Goal: Feedback & Contribution: Leave review/rating

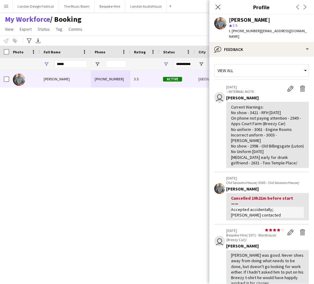
click at [62, 68] on div "*****" at bounding box center [71, 64] width 33 height 12
drag, startPoint x: 62, startPoint y: 68, endPoint x: 68, endPoint y: 64, distance: 6.8
click at [68, 64] on div "*****" at bounding box center [71, 64] width 33 height 12
click at [68, 64] on input "*****" at bounding box center [71, 63] width 33 height 7
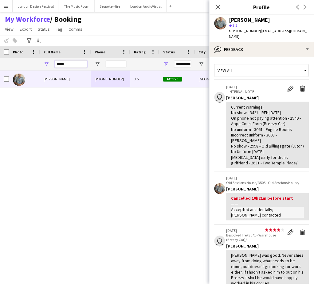
click at [68, 64] on input "*****" at bounding box center [71, 63] width 33 height 7
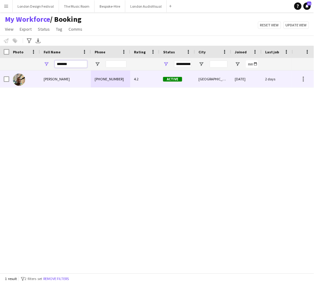
type input "*******"
click at [62, 82] on div "[PERSON_NAME]" at bounding box center [65, 79] width 51 height 17
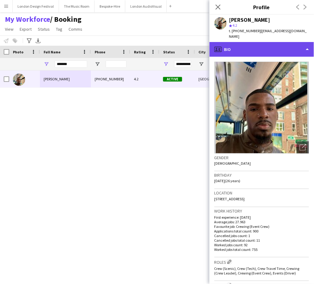
click at [264, 44] on div "profile Bio" at bounding box center [261, 49] width 104 height 15
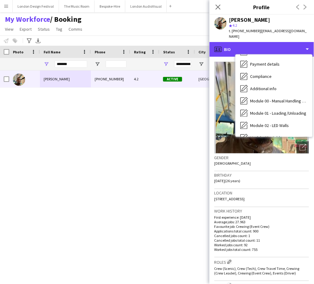
scroll to position [131, 0]
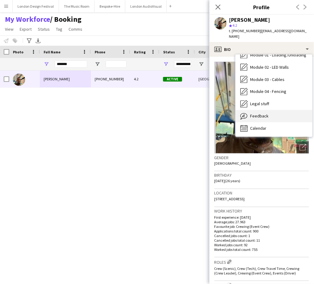
click at [290, 110] on div "Feedback Feedback" at bounding box center [273, 116] width 77 height 12
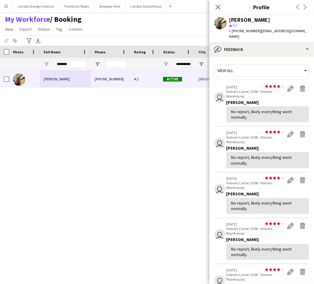
scroll to position [141, 0]
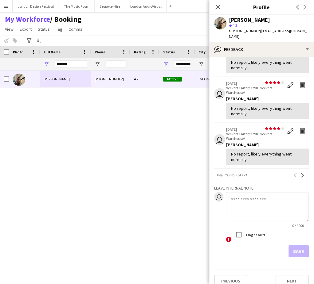
click at [284, 201] on textarea at bounding box center [267, 207] width 83 height 29
paste textarea "**********"
type textarea "**********"
click at [294, 246] on button "Save" at bounding box center [299, 252] width 20 height 12
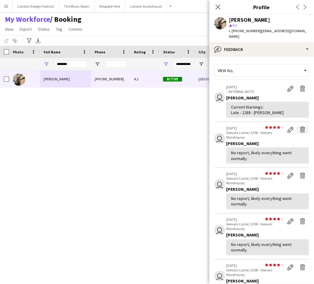
click at [300, 127] on app-icon "Delete feedback" at bounding box center [303, 130] width 6 height 6
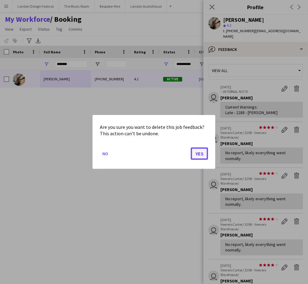
click at [201, 153] on button "Yes" at bounding box center [199, 154] width 17 height 12
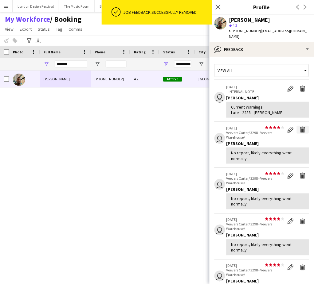
click at [300, 127] on app-icon "Delete feedback" at bounding box center [303, 130] width 6 height 6
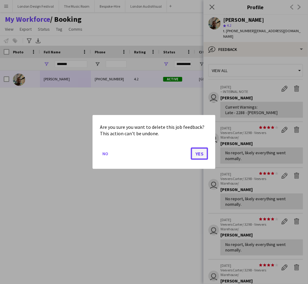
click at [200, 152] on button "Yes" at bounding box center [199, 154] width 17 height 12
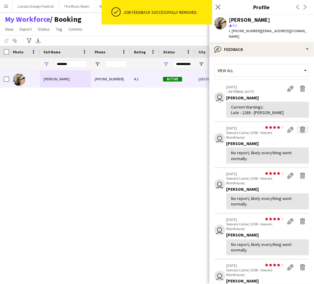
click at [300, 127] on app-icon "Delete feedback" at bounding box center [303, 130] width 6 height 6
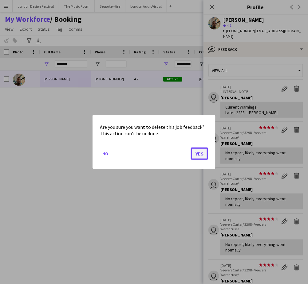
click at [199, 152] on button "Yes" at bounding box center [199, 154] width 17 height 12
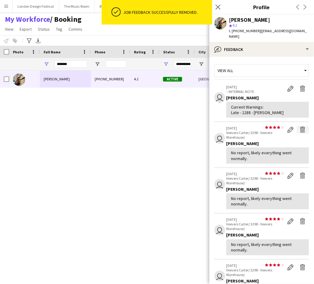
click at [300, 127] on app-icon "Delete feedback" at bounding box center [303, 130] width 6 height 6
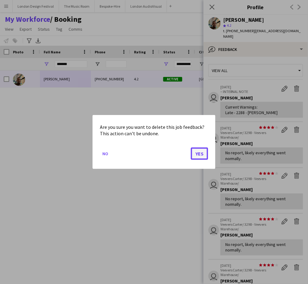
click at [199, 154] on button "Yes" at bounding box center [199, 154] width 17 height 12
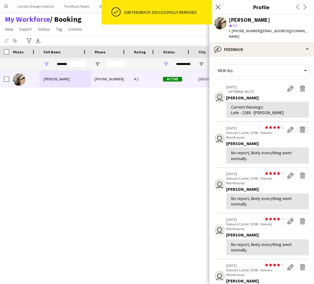
click at [300, 127] on app-icon "Delete feedback" at bounding box center [303, 130] width 6 height 6
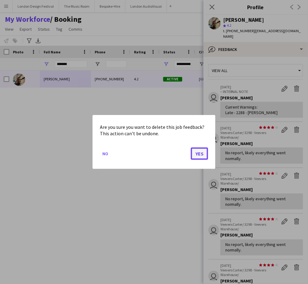
click at [200, 155] on button "Yes" at bounding box center [199, 154] width 17 height 12
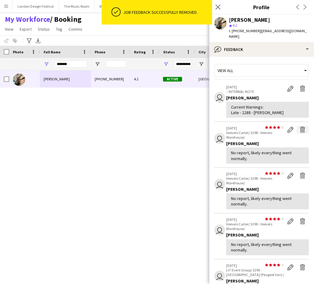
click at [300, 127] on app-icon "Delete feedback" at bounding box center [303, 130] width 6 height 6
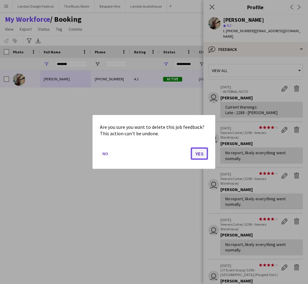
click at [199, 153] on button "Yes" at bounding box center [199, 154] width 17 height 12
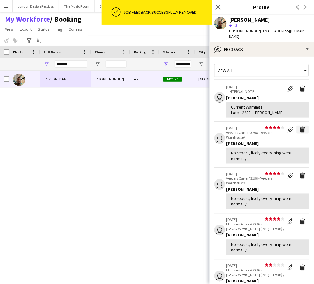
click at [300, 127] on app-icon "Delete feedback" at bounding box center [303, 130] width 6 height 6
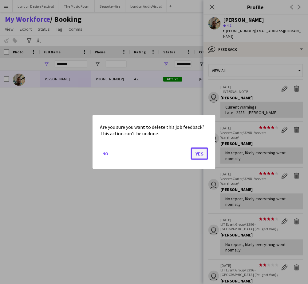
click at [200, 153] on button "Yes" at bounding box center [199, 154] width 17 height 12
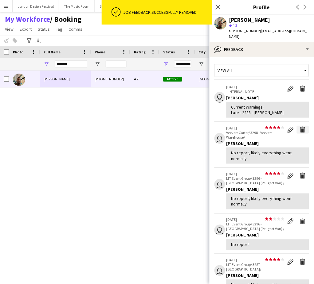
click at [300, 127] on app-icon "Delete feedback" at bounding box center [303, 130] width 6 height 6
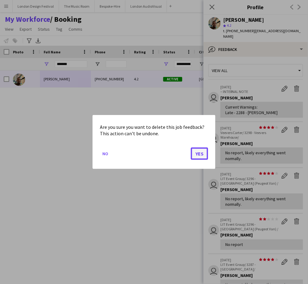
click at [200, 153] on button "Yes" at bounding box center [199, 154] width 17 height 12
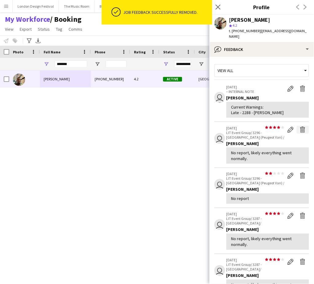
click at [300, 127] on app-icon "Delete feedback" at bounding box center [303, 130] width 6 height 6
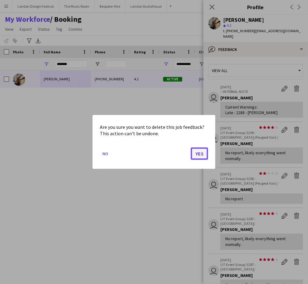
click at [200, 152] on button "Yes" at bounding box center [199, 154] width 17 height 12
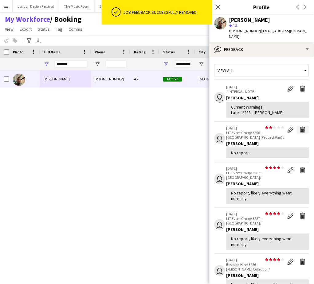
click at [300, 127] on app-icon "Delete feedback" at bounding box center [303, 130] width 6 height 6
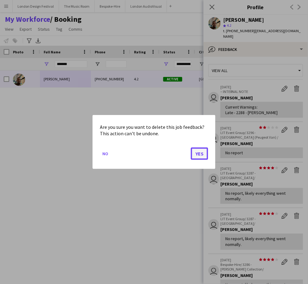
click at [204, 151] on button "Yes" at bounding box center [199, 154] width 17 height 12
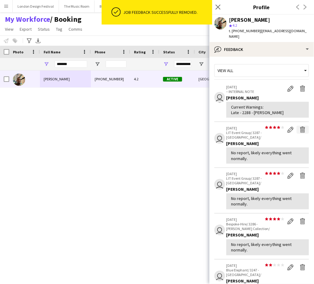
click at [300, 127] on app-icon "Delete feedback" at bounding box center [303, 130] width 6 height 6
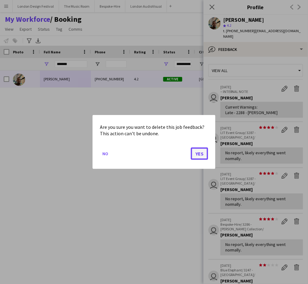
click at [201, 153] on button "Yes" at bounding box center [199, 154] width 17 height 12
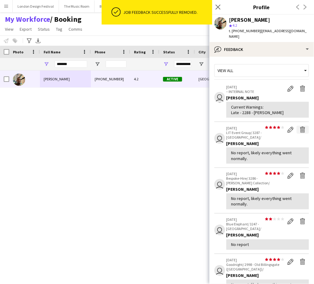
click at [300, 127] on app-icon "Delete feedback" at bounding box center [303, 130] width 6 height 6
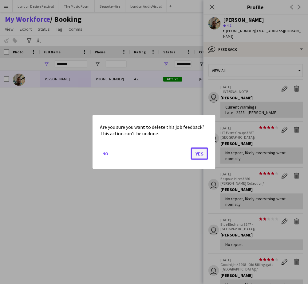
click at [201, 153] on button "Yes" at bounding box center [199, 154] width 17 height 12
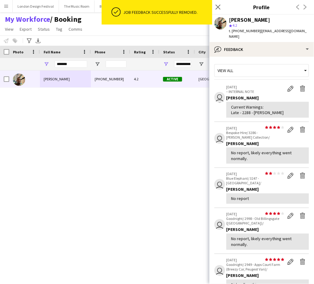
click at [300, 127] on app-icon "Delete feedback" at bounding box center [303, 130] width 6 height 6
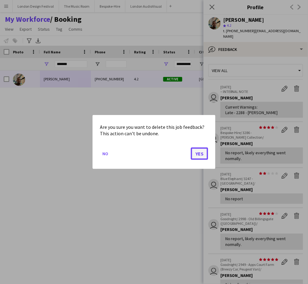
click at [200, 152] on button "Yes" at bounding box center [199, 154] width 17 height 12
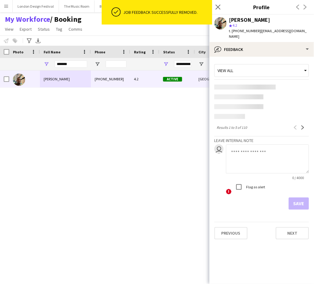
click at [297, 124] on div "Previous Next" at bounding box center [299, 127] width 20 height 7
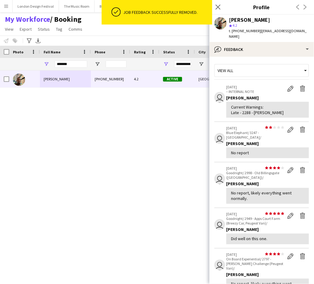
click at [199, 152] on div "[PERSON_NAME] [PHONE_NUMBER] 4.2 Active [GEOGRAPHIC_DATA] [DATE] 2 days 84 [EMA…" at bounding box center [146, 169] width 292 height 197
click at [300, 127] on app-icon "Delete feedback" at bounding box center [303, 130] width 6 height 6
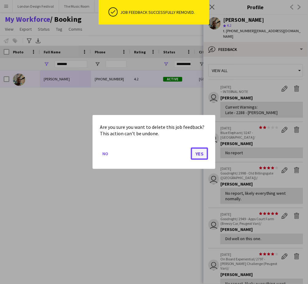
click at [199, 154] on button "Yes" at bounding box center [199, 154] width 17 height 12
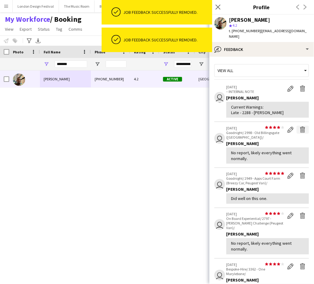
click at [300, 127] on app-icon "Delete feedback" at bounding box center [303, 130] width 6 height 6
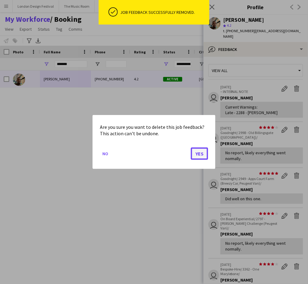
click at [200, 155] on button "Yes" at bounding box center [199, 154] width 17 height 12
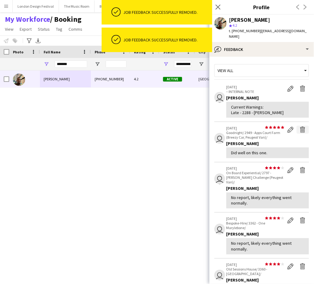
click at [300, 127] on app-icon "Delete feedback" at bounding box center [303, 130] width 6 height 6
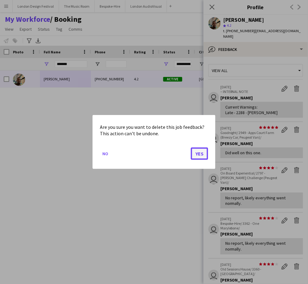
click at [200, 153] on button "Yes" at bounding box center [199, 154] width 17 height 12
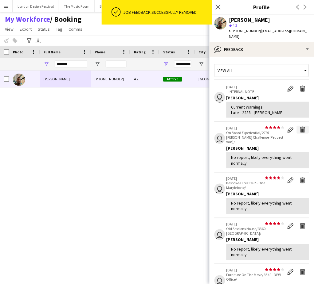
click at [300, 127] on app-icon "Delete feedback" at bounding box center [303, 130] width 6 height 6
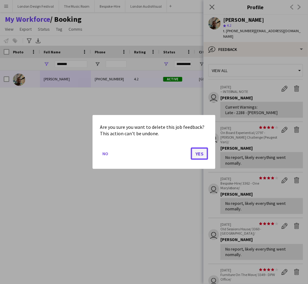
click at [200, 153] on button "Yes" at bounding box center [199, 154] width 17 height 12
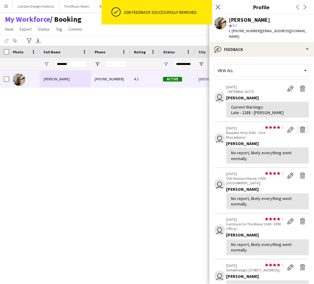
click at [300, 127] on app-icon "Delete feedback" at bounding box center [303, 130] width 6 height 6
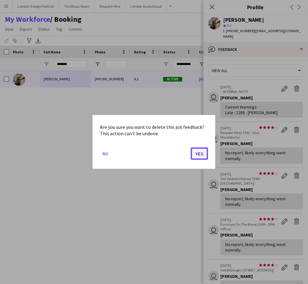
click at [200, 153] on button "Yes" at bounding box center [199, 154] width 17 height 12
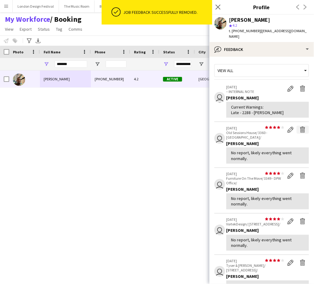
click at [300, 127] on app-icon "Delete feedback" at bounding box center [303, 130] width 6 height 6
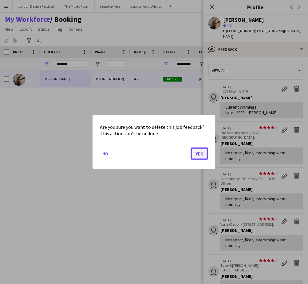
click at [200, 152] on button "Yes" at bounding box center [199, 154] width 17 height 12
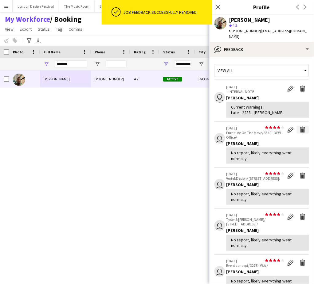
click at [300, 127] on app-icon "Delete feedback" at bounding box center [303, 130] width 6 height 6
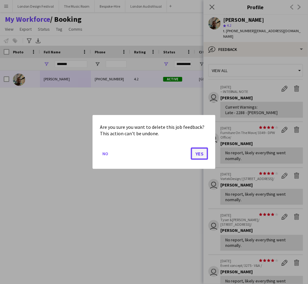
click at [204, 151] on button "Yes" at bounding box center [199, 154] width 17 height 12
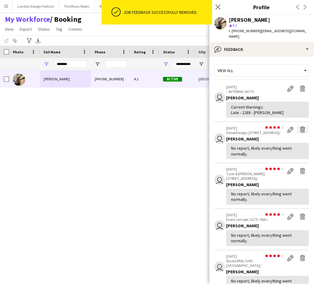
click at [300, 127] on app-icon "Delete feedback" at bounding box center [303, 130] width 6 height 6
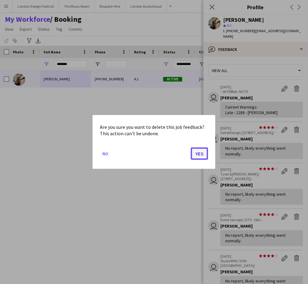
click at [201, 153] on button "Yes" at bounding box center [199, 154] width 17 height 12
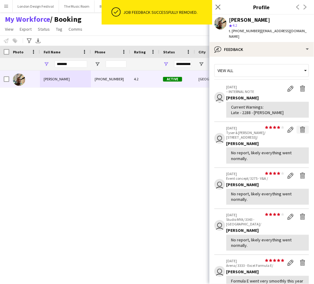
click at [300, 127] on app-icon "Delete feedback" at bounding box center [303, 130] width 6 height 6
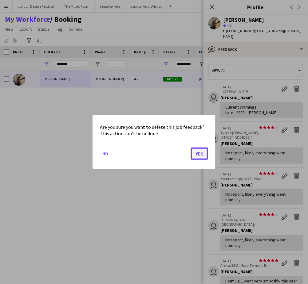
click at [201, 153] on button "Yes" at bounding box center [199, 154] width 17 height 12
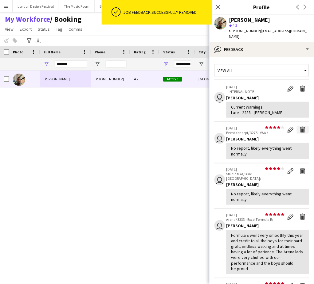
click at [300, 127] on app-icon "Delete feedback" at bounding box center [303, 130] width 6 height 6
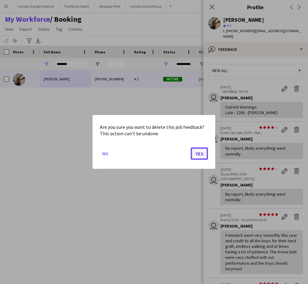
click at [200, 152] on button "Yes" at bounding box center [199, 154] width 17 height 12
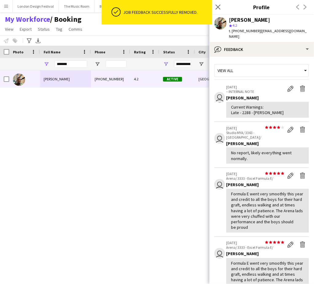
click at [300, 127] on app-icon "Delete feedback" at bounding box center [303, 130] width 6 height 6
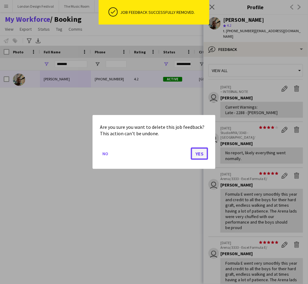
click at [199, 152] on button "Yes" at bounding box center [199, 154] width 17 height 12
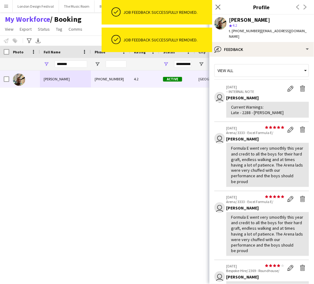
click at [300, 127] on app-icon "Delete feedback" at bounding box center [303, 130] width 6 height 6
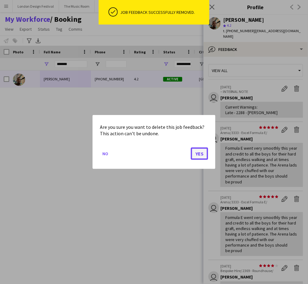
click at [199, 154] on button "Yes" at bounding box center [199, 154] width 17 height 12
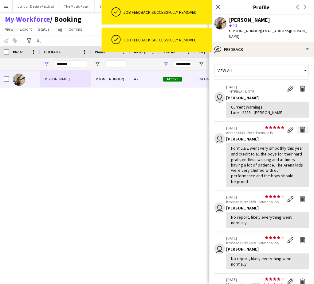
click at [300, 127] on app-icon "Delete feedback" at bounding box center [303, 130] width 6 height 6
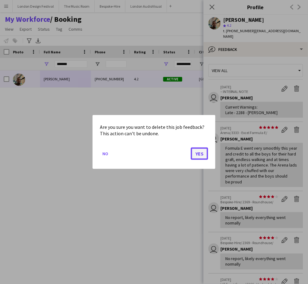
click at [200, 155] on button "Yes" at bounding box center [199, 154] width 17 height 12
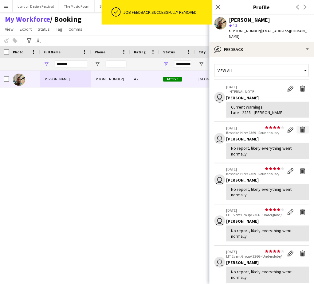
click at [300, 127] on app-icon "Delete feedback" at bounding box center [303, 130] width 6 height 6
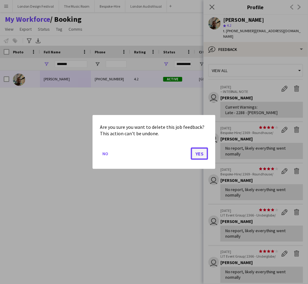
click at [200, 153] on button "Yes" at bounding box center [199, 154] width 17 height 12
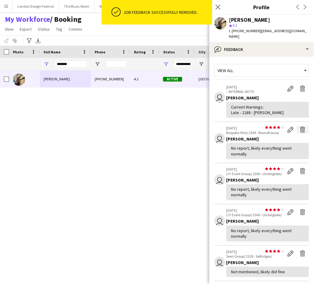
click at [300, 127] on app-icon "Delete feedback" at bounding box center [303, 130] width 6 height 6
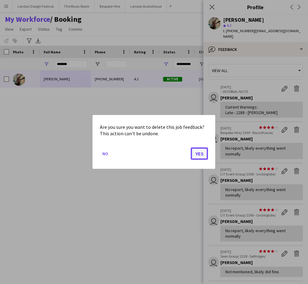
click at [200, 153] on button "Yes" at bounding box center [199, 154] width 17 height 12
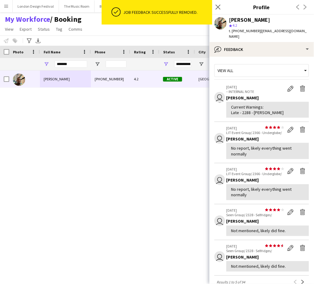
click at [300, 127] on app-icon "Delete feedback" at bounding box center [303, 130] width 6 height 6
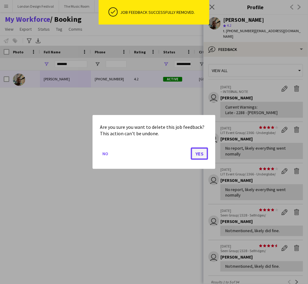
click at [200, 153] on button "Yes" at bounding box center [199, 154] width 17 height 12
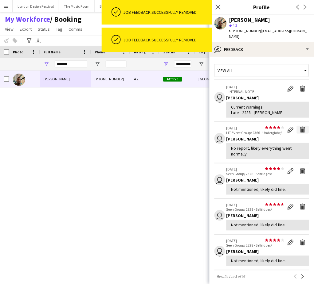
click at [300, 127] on app-icon "Delete feedback" at bounding box center [303, 130] width 6 height 6
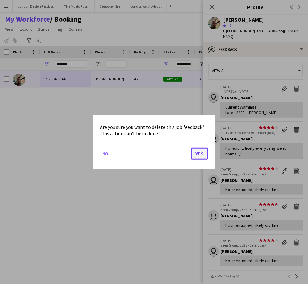
click at [200, 152] on button "Yes" at bounding box center [199, 154] width 17 height 12
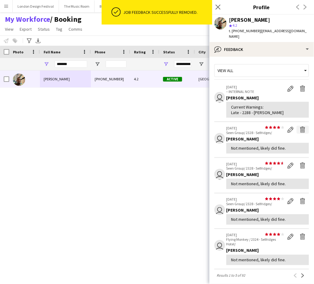
click at [300, 127] on app-icon "Delete feedback" at bounding box center [303, 130] width 6 height 6
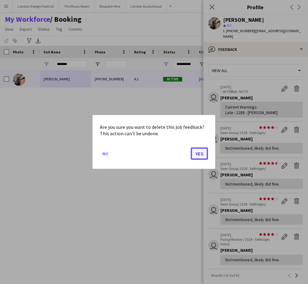
click at [204, 151] on button "Yes" at bounding box center [199, 154] width 17 height 12
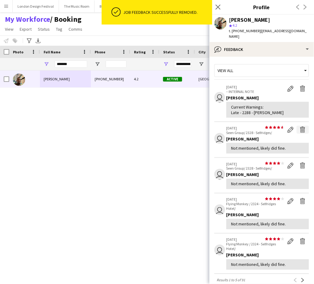
click at [300, 127] on app-icon "Delete feedback" at bounding box center [303, 130] width 6 height 6
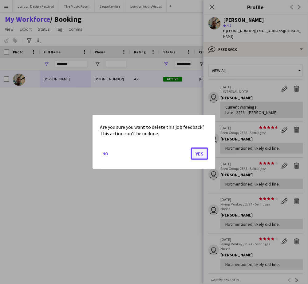
click at [201, 153] on button "Yes" at bounding box center [199, 154] width 17 height 12
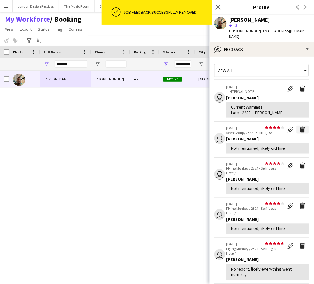
click at [300, 127] on app-icon "Delete feedback" at bounding box center [303, 130] width 6 height 6
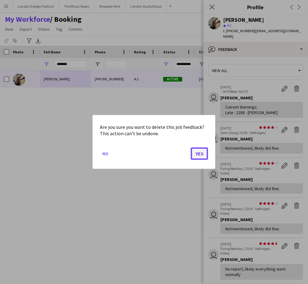
click at [201, 153] on button "Yes" at bounding box center [199, 154] width 17 height 12
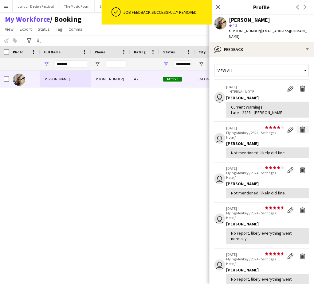
click at [300, 127] on app-icon "Delete feedback" at bounding box center [303, 130] width 6 height 6
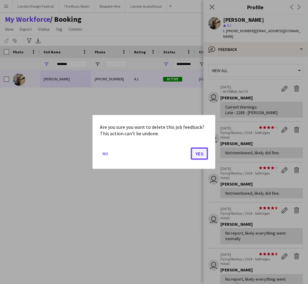
click at [200, 152] on button "Yes" at bounding box center [199, 154] width 17 height 12
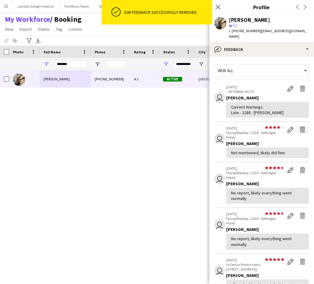
click at [300, 127] on app-icon "Delete feedback" at bounding box center [303, 130] width 6 height 6
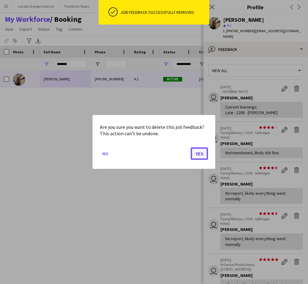
click at [199, 152] on button "Yes" at bounding box center [199, 154] width 17 height 12
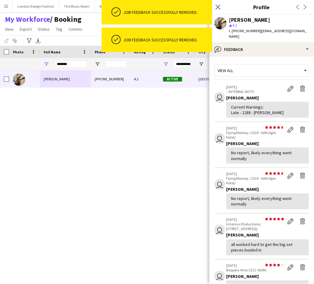
click at [300, 127] on app-icon "Delete feedback" at bounding box center [303, 130] width 6 height 6
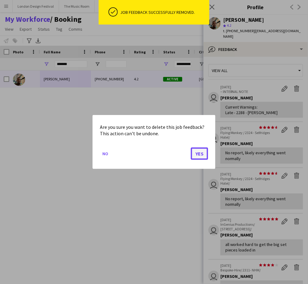
click at [199, 154] on button "Yes" at bounding box center [199, 154] width 17 height 12
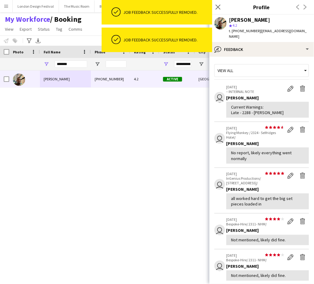
click at [300, 127] on app-icon "Delete feedback" at bounding box center [303, 130] width 6 height 6
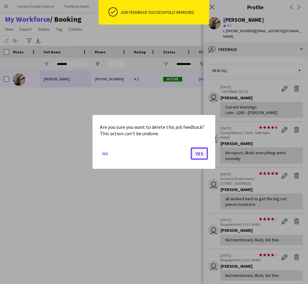
click at [200, 155] on button "Yes" at bounding box center [199, 154] width 17 height 12
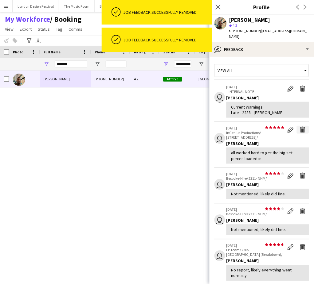
click at [300, 127] on app-icon "Delete feedback" at bounding box center [303, 130] width 6 height 6
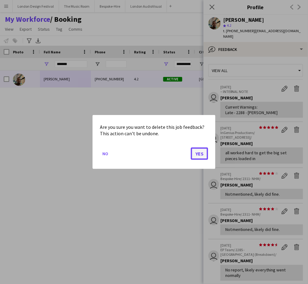
click at [200, 153] on button "Yes" at bounding box center [199, 154] width 17 height 12
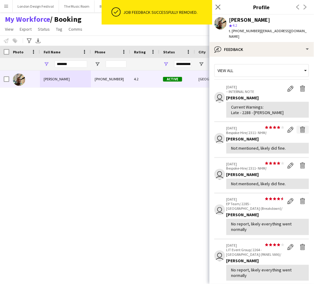
click at [300, 127] on app-icon "Delete feedback" at bounding box center [303, 130] width 6 height 6
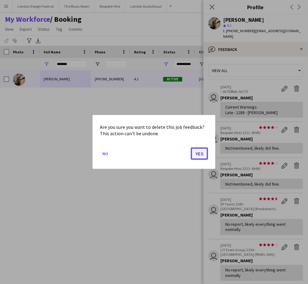
click at [200, 153] on button "Yes" at bounding box center [199, 154] width 17 height 12
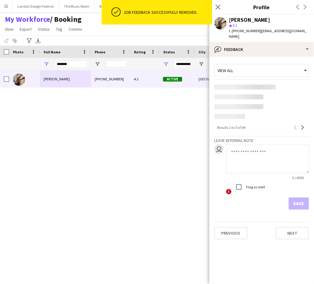
click at [297, 124] on div "View all Results 1 to 5 of 84 Previous Next Leave internal note user 0 / 4000 !…" at bounding box center [261, 136] width 95 height 149
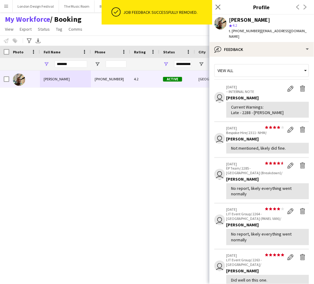
click at [200, 153] on div "[PERSON_NAME] [PHONE_NUMBER] 4.2 Active [GEOGRAPHIC_DATA] [DATE] 2 days 84 [EMA…" at bounding box center [146, 169] width 292 height 197
click at [300, 127] on app-icon "Delete feedback" at bounding box center [303, 130] width 6 height 6
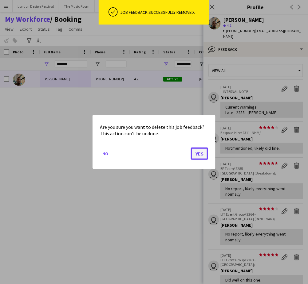
click at [200, 152] on button "Yes" at bounding box center [199, 154] width 17 height 12
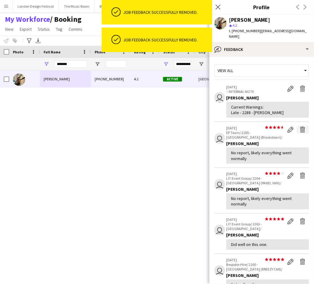
click at [300, 127] on app-icon "Delete feedback" at bounding box center [303, 130] width 6 height 6
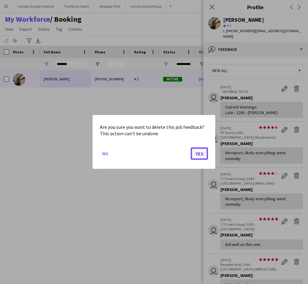
click at [204, 151] on button "Yes" at bounding box center [199, 154] width 17 height 12
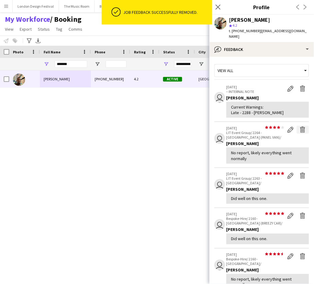
click at [300, 127] on app-icon "Delete feedback" at bounding box center [303, 130] width 6 height 6
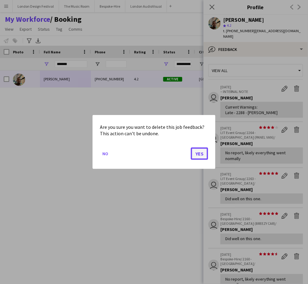
click at [201, 153] on button "Yes" at bounding box center [199, 154] width 17 height 12
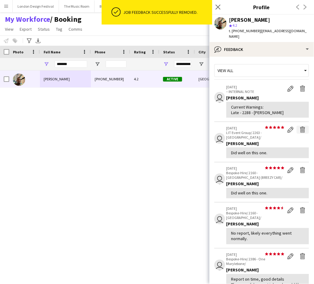
click at [300, 127] on app-icon "Delete feedback" at bounding box center [303, 130] width 6 height 6
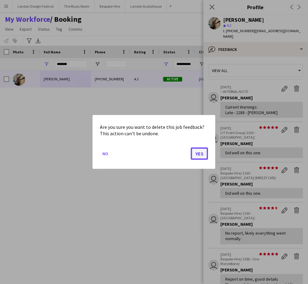
click at [201, 153] on button "Yes" at bounding box center [199, 154] width 17 height 12
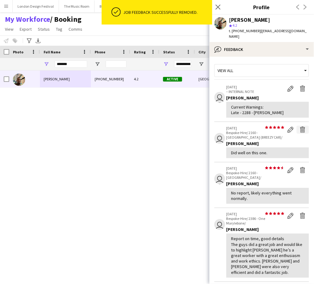
click at [300, 127] on app-icon "Delete feedback" at bounding box center [303, 130] width 6 height 6
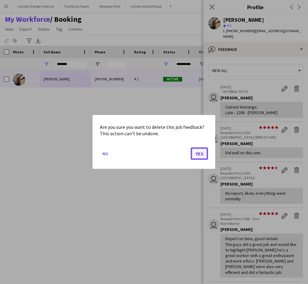
click at [200, 152] on button "Yes" at bounding box center [199, 154] width 17 height 12
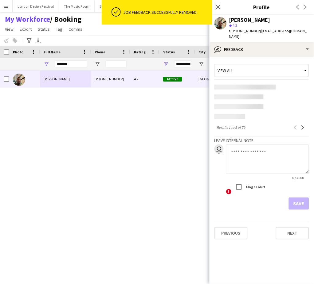
click at [297, 124] on div "Previous Next" at bounding box center [299, 127] width 20 height 7
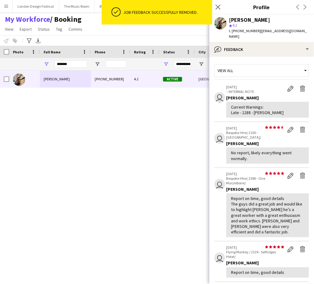
click at [199, 152] on div "[PERSON_NAME] [PHONE_NUMBER] 4.2 Active [GEOGRAPHIC_DATA] [DATE] 2 days 84 [EMA…" at bounding box center [146, 169] width 292 height 197
click at [300, 127] on app-icon "Delete feedback" at bounding box center [303, 130] width 6 height 6
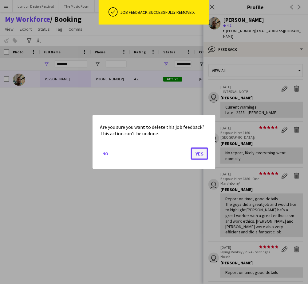
click at [199, 154] on button "Yes" at bounding box center [199, 154] width 17 height 12
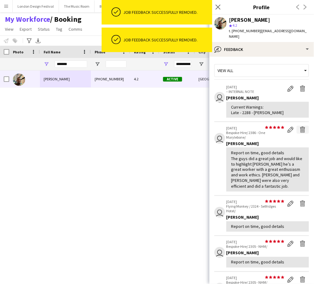
click at [300, 127] on app-icon "Delete feedback" at bounding box center [303, 130] width 6 height 6
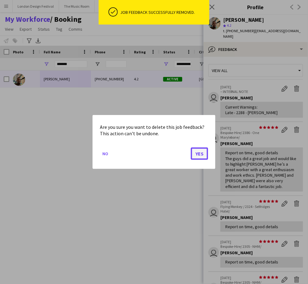
click at [200, 155] on button "Yes" at bounding box center [199, 154] width 17 height 12
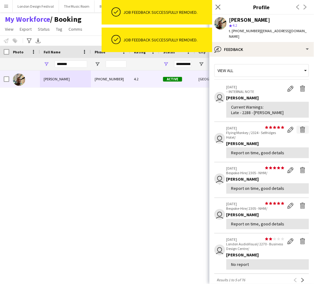
click at [300, 127] on app-icon "Delete feedback" at bounding box center [303, 130] width 6 height 6
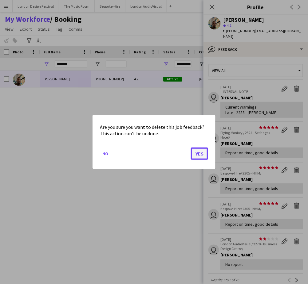
click at [200, 153] on button "Yes" at bounding box center [199, 154] width 17 height 12
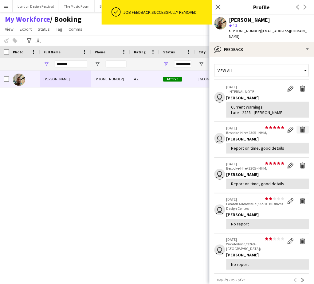
click at [300, 127] on app-icon "Delete feedback" at bounding box center [303, 130] width 6 height 6
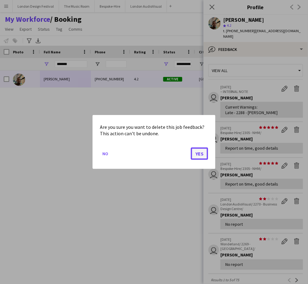
click at [200, 153] on button "Yes" at bounding box center [199, 154] width 17 height 12
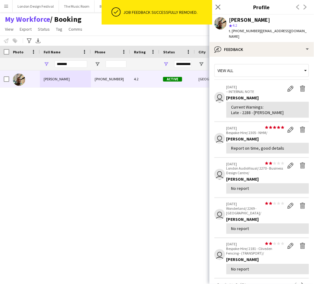
click at [297, 124] on div "View all user [DATE] – INTERNAL NOTE Edit internal note Delete internal note [P…" at bounding box center [261, 215] width 95 height 306
click at [200, 153] on div "[PERSON_NAME] [PHONE_NUMBER] 4.2 Active [GEOGRAPHIC_DATA] [DATE] 2 days 84 [EMA…" at bounding box center [146, 169] width 292 height 197
click at [300, 127] on app-icon "Delete feedback" at bounding box center [303, 130] width 6 height 6
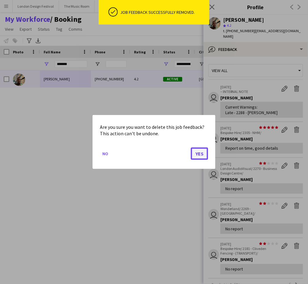
click at [200, 152] on button "Yes" at bounding box center [199, 154] width 17 height 12
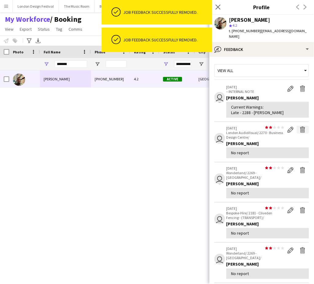
click at [300, 127] on app-icon "Delete feedback" at bounding box center [303, 130] width 6 height 6
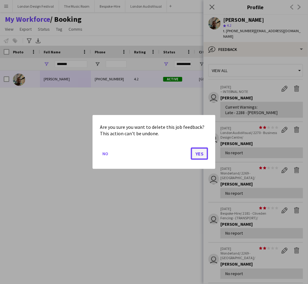
click at [204, 151] on button "Yes" at bounding box center [199, 154] width 17 height 12
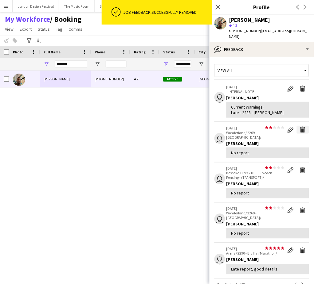
click at [300, 127] on app-icon "Delete feedback" at bounding box center [303, 130] width 6 height 6
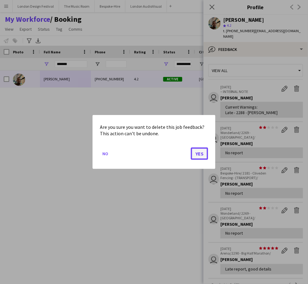
click at [201, 153] on button "Yes" at bounding box center [199, 154] width 17 height 12
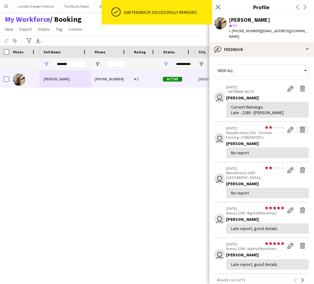
click at [300, 127] on app-icon "Delete feedback" at bounding box center [303, 130] width 6 height 6
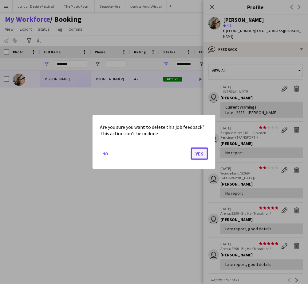
click at [201, 153] on button "Yes" at bounding box center [199, 154] width 17 height 12
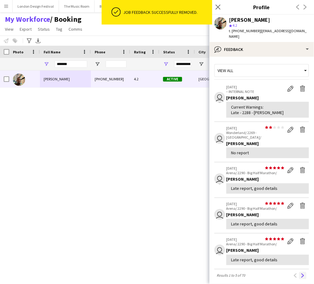
click at [300, 127] on app-icon "Delete feedback" at bounding box center [303, 130] width 6 height 6
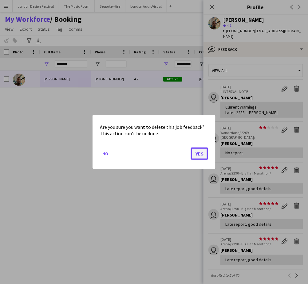
click at [200, 152] on button "Yes" at bounding box center [199, 154] width 17 height 12
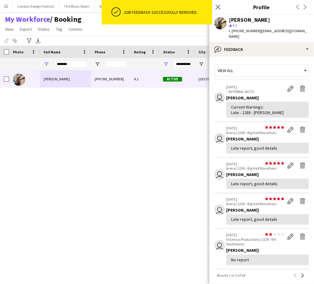
click at [300, 127] on app-icon "Delete feedback" at bounding box center [303, 130] width 6 height 6
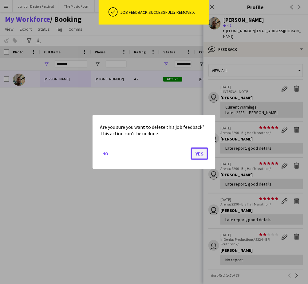
click at [199, 152] on button "Yes" at bounding box center [199, 154] width 17 height 12
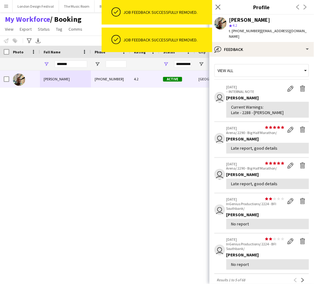
click at [300, 127] on app-icon "Delete feedback" at bounding box center [303, 130] width 6 height 6
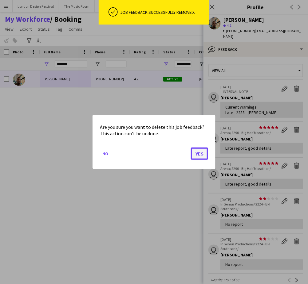
click at [199, 154] on button "Yes" at bounding box center [199, 154] width 17 height 12
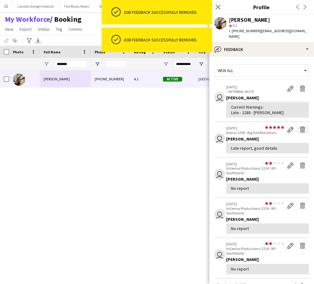
click at [300, 127] on app-icon "Delete feedback" at bounding box center [303, 130] width 6 height 6
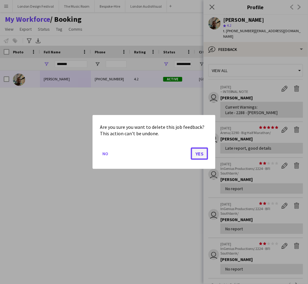
click at [200, 155] on button "Yes" at bounding box center [199, 154] width 17 height 12
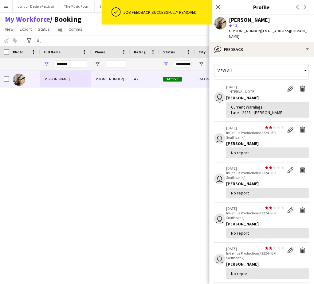
click at [300, 127] on app-icon "Delete feedback" at bounding box center [303, 130] width 6 height 6
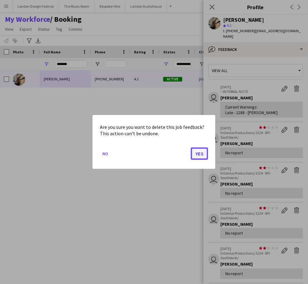
click at [200, 153] on button "Yes" at bounding box center [199, 154] width 17 height 12
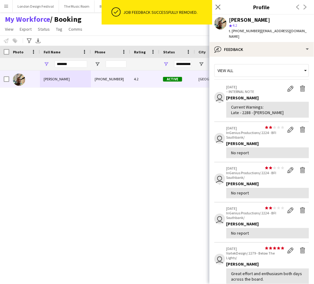
click at [300, 127] on app-icon "Delete feedback" at bounding box center [303, 130] width 6 height 6
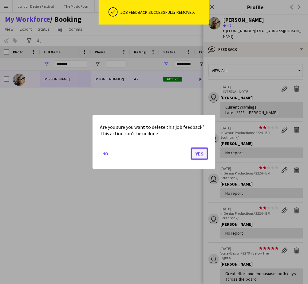
click at [200, 153] on button "Yes" at bounding box center [199, 154] width 17 height 12
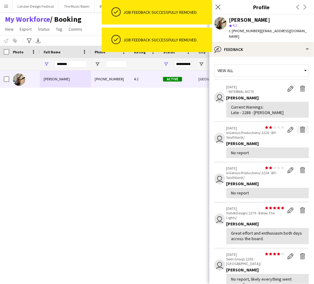
click at [300, 127] on app-icon "Delete feedback" at bounding box center [303, 130] width 6 height 6
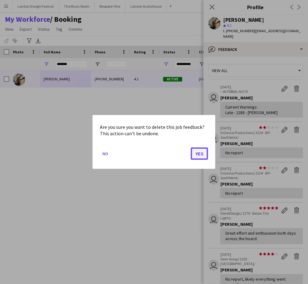
click at [200, 153] on button "Yes" at bounding box center [199, 154] width 17 height 12
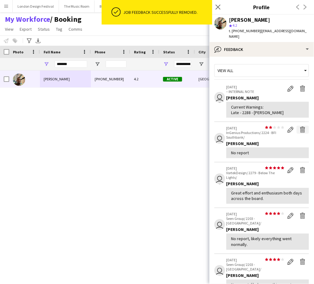
click at [300, 127] on app-icon "Delete feedback" at bounding box center [303, 130] width 6 height 6
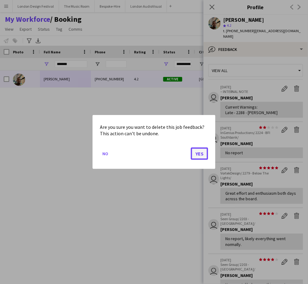
click at [200, 152] on button "Yes" at bounding box center [199, 154] width 17 height 12
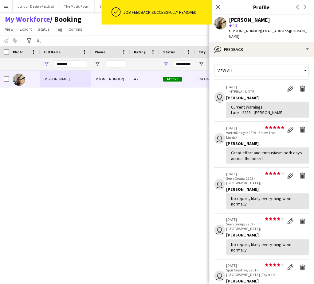
click at [300, 127] on app-icon "Delete feedback" at bounding box center [303, 130] width 6 height 6
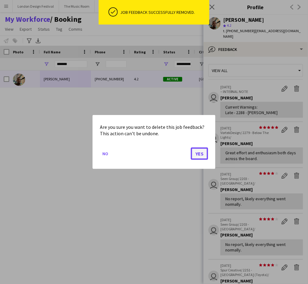
click at [204, 151] on button "Yes" at bounding box center [199, 154] width 17 height 12
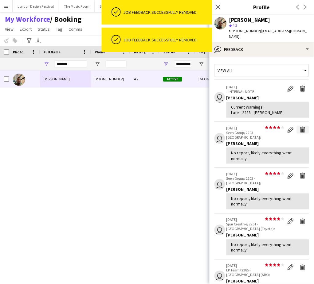
click at [300, 127] on app-icon "Delete feedback" at bounding box center [303, 130] width 6 height 6
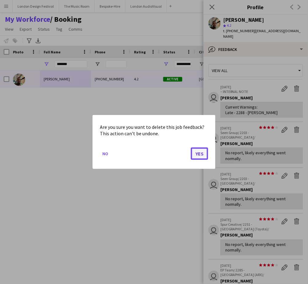
click at [201, 153] on button "Yes" at bounding box center [199, 154] width 17 height 12
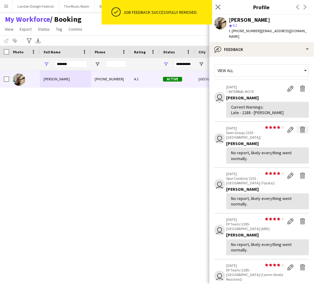
click at [300, 127] on app-icon "Delete feedback" at bounding box center [303, 130] width 6 height 6
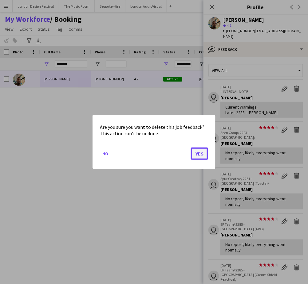
click at [201, 153] on button "Yes" at bounding box center [199, 154] width 17 height 12
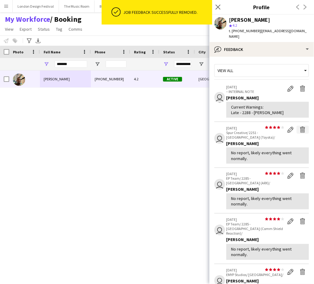
click at [300, 127] on app-icon "Delete feedback" at bounding box center [303, 130] width 6 height 6
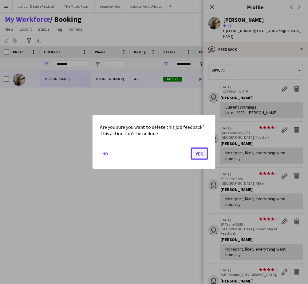
click at [200, 152] on button "Yes" at bounding box center [199, 154] width 17 height 12
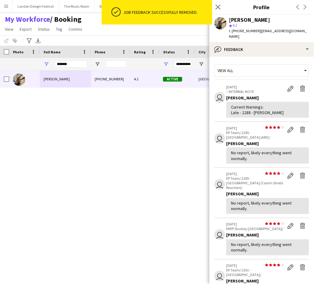
click at [300, 127] on app-icon "Delete feedback" at bounding box center [303, 130] width 6 height 6
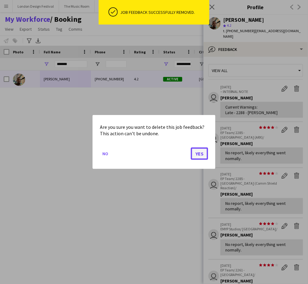
click at [199, 152] on button "Yes" at bounding box center [199, 154] width 17 height 12
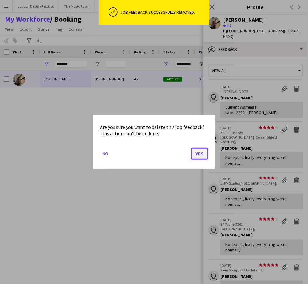
click at [199, 154] on button "Yes" at bounding box center [199, 154] width 17 height 12
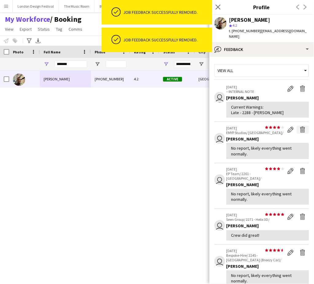
click at [300, 127] on app-icon "Delete feedback" at bounding box center [303, 130] width 6 height 6
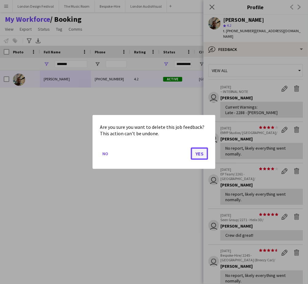
click at [200, 155] on button "Yes" at bounding box center [199, 154] width 17 height 12
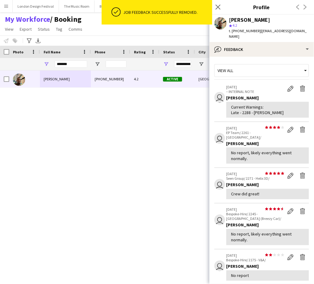
click at [300, 127] on app-icon "Delete feedback" at bounding box center [303, 130] width 6 height 6
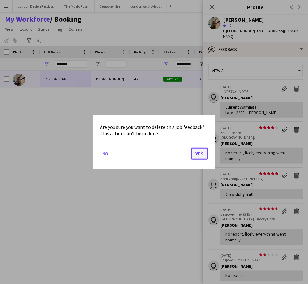
click at [200, 153] on button "Yes" at bounding box center [199, 154] width 17 height 12
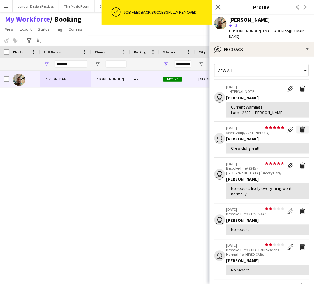
click at [300, 127] on app-icon "Delete feedback" at bounding box center [303, 130] width 6 height 6
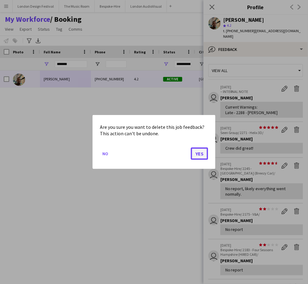
click at [200, 153] on button "Yes" at bounding box center [199, 154] width 17 height 12
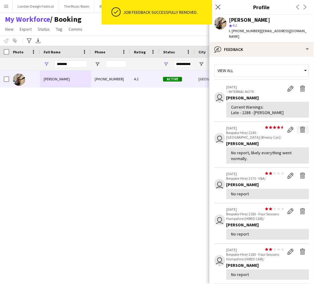
click at [300, 127] on app-icon "Delete feedback" at bounding box center [303, 130] width 6 height 6
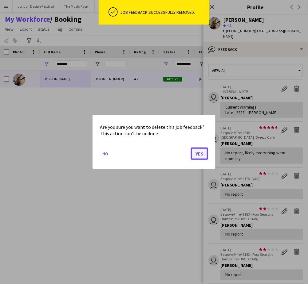
click at [200, 153] on button "Yes" at bounding box center [199, 154] width 17 height 12
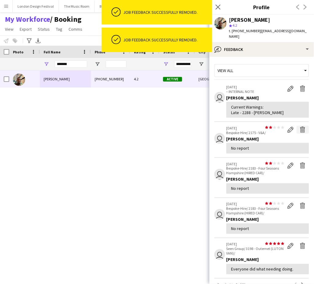
click at [300, 127] on app-icon "Delete feedback" at bounding box center [303, 130] width 6 height 6
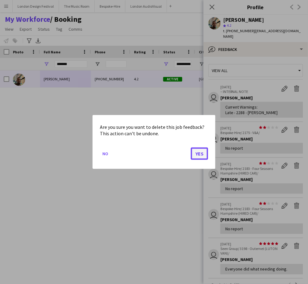
click at [200, 152] on button "Yes" at bounding box center [199, 154] width 17 height 12
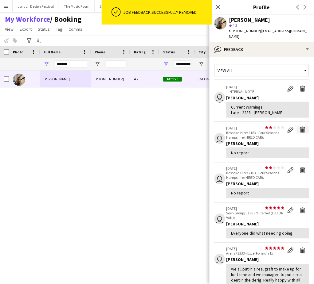
click at [300, 127] on app-icon "Delete feedback" at bounding box center [303, 130] width 6 height 6
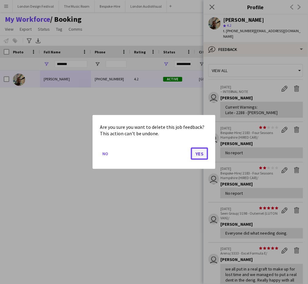
click at [204, 151] on button "Yes" at bounding box center [199, 154] width 17 height 12
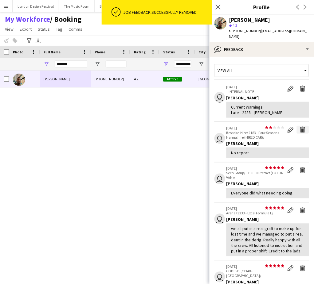
click at [300, 127] on app-icon "Delete feedback" at bounding box center [303, 130] width 6 height 6
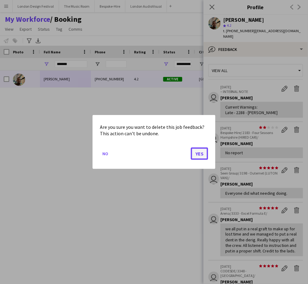
click at [201, 153] on button "Yes" at bounding box center [199, 154] width 17 height 12
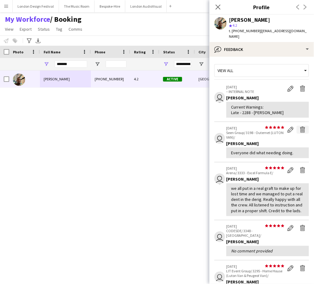
click at [300, 127] on app-icon "Delete feedback" at bounding box center [303, 130] width 6 height 6
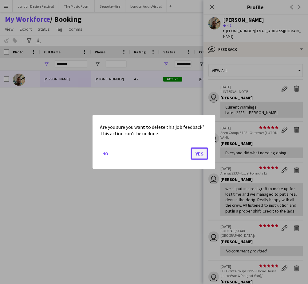
click at [201, 153] on button "Yes" at bounding box center [199, 154] width 17 height 12
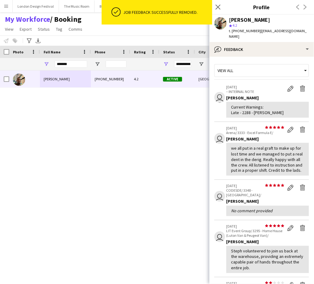
click at [300, 127] on app-icon "Delete feedback" at bounding box center [303, 130] width 6 height 6
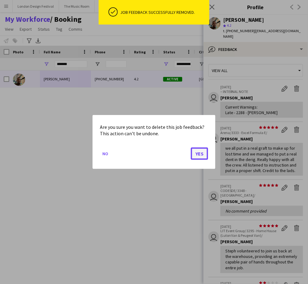
click at [200, 152] on button "Yes" at bounding box center [199, 154] width 17 height 12
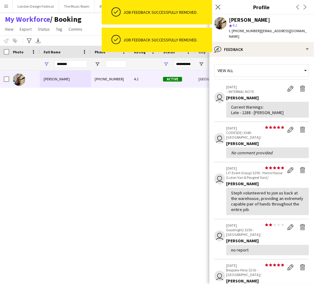
click at [300, 127] on app-icon "Delete feedback" at bounding box center [303, 130] width 6 height 6
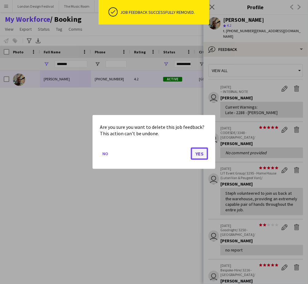
click at [199, 152] on button "Yes" at bounding box center [199, 154] width 17 height 12
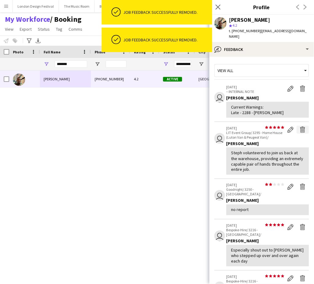
click at [300, 127] on app-icon "Delete feedback" at bounding box center [303, 130] width 6 height 6
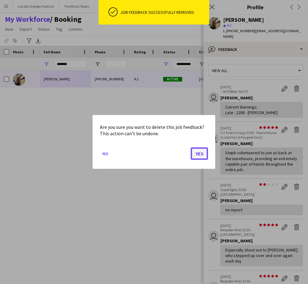
click at [199, 154] on button "Yes" at bounding box center [199, 154] width 17 height 12
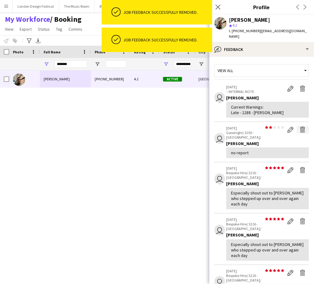
click at [300, 127] on app-icon "Delete feedback" at bounding box center [303, 130] width 6 height 6
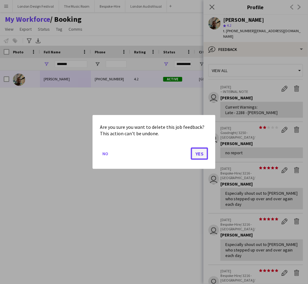
click at [200, 155] on button "Yes" at bounding box center [199, 154] width 17 height 12
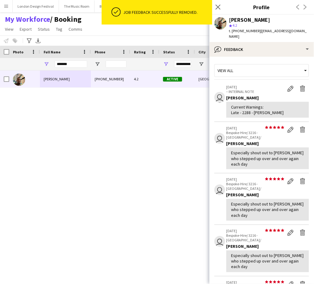
click at [300, 127] on app-icon "Delete feedback" at bounding box center [303, 130] width 6 height 6
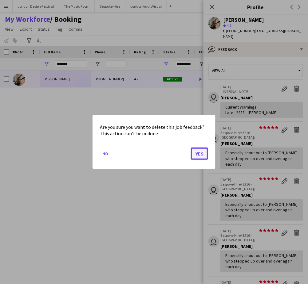
click at [200, 153] on button "Yes" at bounding box center [199, 154] width 17 height 12
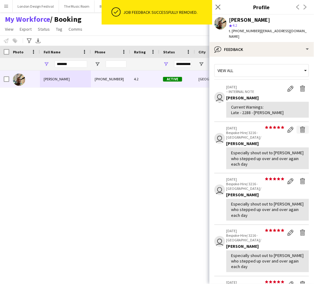
click at [300, 127] on app-icon "Delete feedback" at bounding box center [303, 130] width 6 height 6
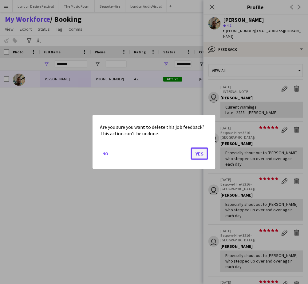
click at [200, 153] on button "Yes" at bounding box center [199, 154] width 17 height 12
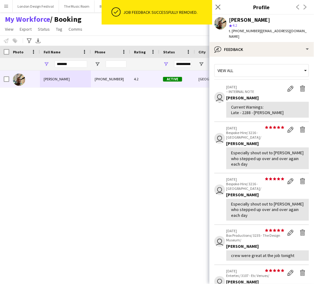
click at [300, 127] on app-icon "Delete feedback" at bounding box center [303, 130] width 6 height 6
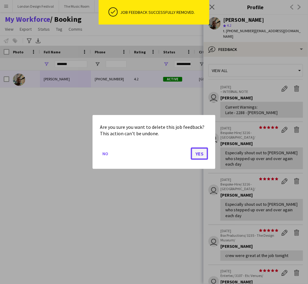
click at [200, 153] on button "Yes" at bounding box center [199, 154] width 17 height 12
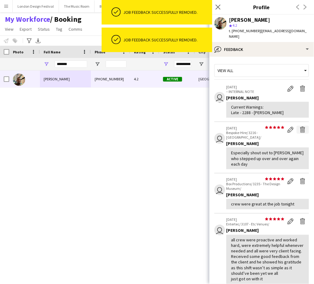
click at [300, 127] on app-icon "Delete feedback" at bounding box center [303, 130] width 6 height 6
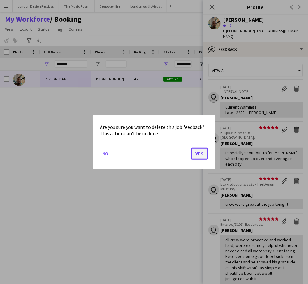
click at [200, 152] on button "Yes" at bounding box center [199, 154] width 17 height 12
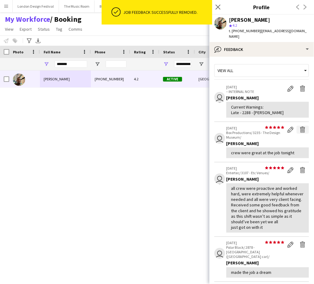
click at [300, 127] on app-icon "Delete feedback" at bounding box center [303, 130] width 6 height 6
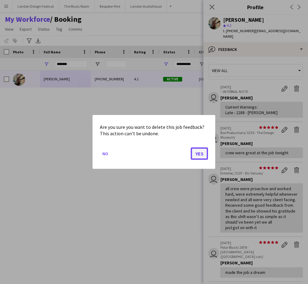
click at [204, 151] on button "Yes" at bounding box center [199, 154] width 17 height 12
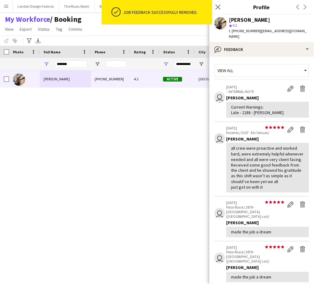
click at [300, 127] on app-icon "Delete feedback" at bounding box center [303, 130] width 6 height 6
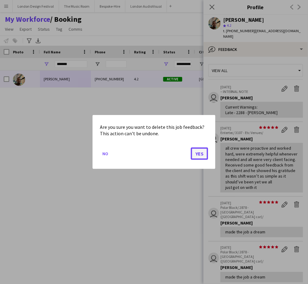
click at [201, 153] on button "Yes" at bounding box center [199, 154] width 17 height 12
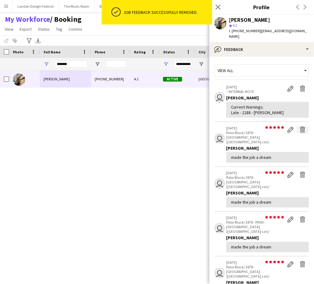
click at [300, 127] on app-icon "Delete feedback" at bounding box center [303, 130] width 6 height 6
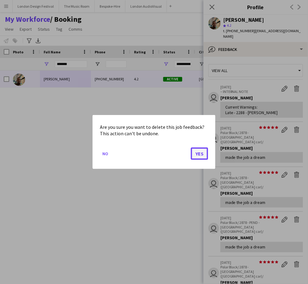
click at [201, 153] on button "Yes" at bounding box center [199, 154] width 17 height 12
click at [200, 152] on button "Yes" at bounding box center [199, 154] width 17 height 12
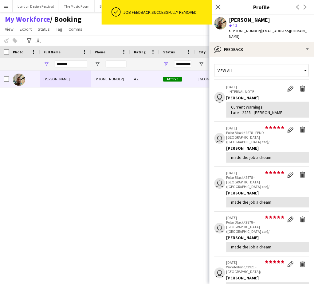
click at [300, 127] on app-icon "Delete feedback" at bounding box center [303, 130] width 6 height 6
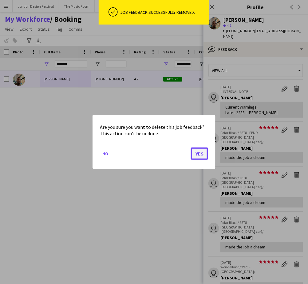
click at [199, 152] on button "Yes" at bounding box center [199, 154] width 17 height 12
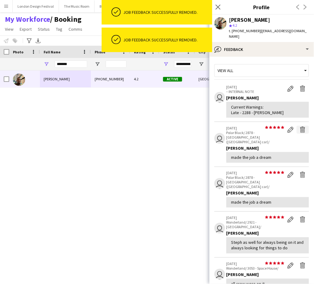
click at [300, 127] on app-icon "Delete feedback" at bounding box center [303, 130] width 6 height 6
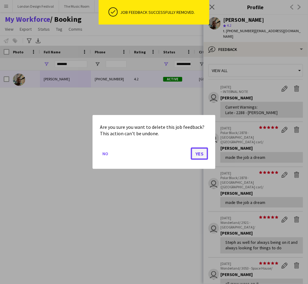
click at [199, 154] on button "Yes" at bounding box center [199, 154] width 17 height 12
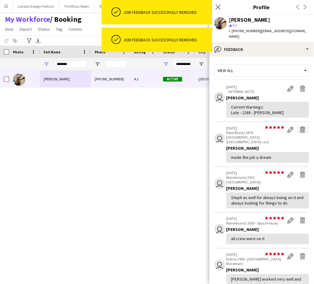
click at [300, 127] on app-icon "Delete feedback" at bounding box center [303, 130] width 6 height 6
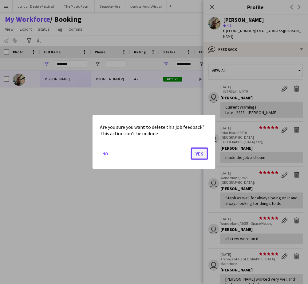
click at [200, 155] on button "Yes" at bounding box center [199, 154] width 17 height 12
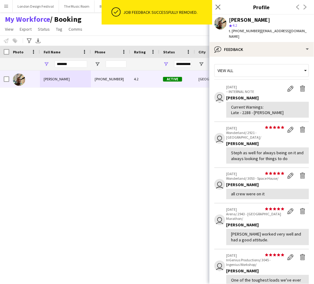
click at [300, 127] on app-icon "Delete feedback" at bounding box center [303, 130] width 6 height 6
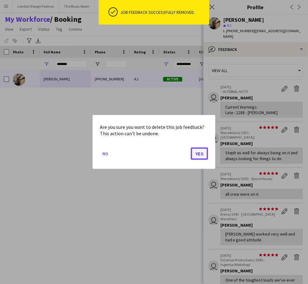
click at [200, 153] on button "Yes" at bounding box center [199, 154] width 17 height 12
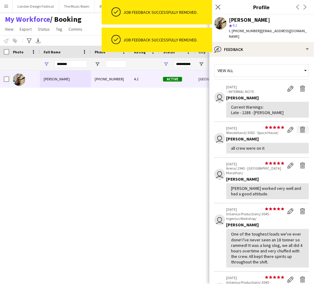
click at [300, 127] on app-icon "Delete feedback" at bounding box center [303, 130] width 6 height 6
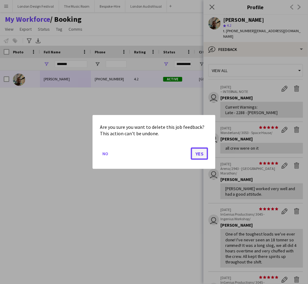
click at [200, 153] on button "Yes" at bounding box center [199, 154] width 17 height 12
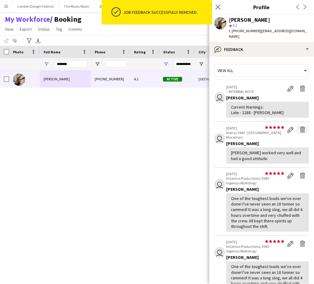
click at [300, 127] on app-icon "Delete feedback" at bounding box center [303, 130] width 6 height 6
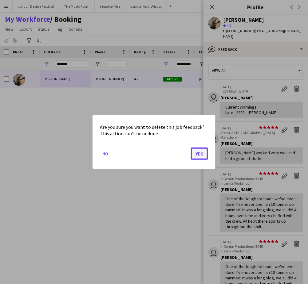
click at [200, 153] on button "Yes" at bounding box center [199, 154] width 17 height 12
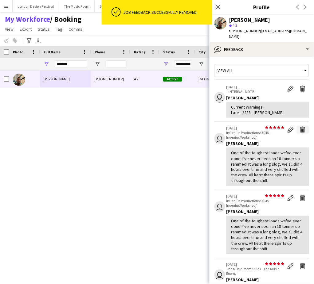
click at [300, 127] on app-icon "Delete feedback" at bounding box center [303, 130] width 6 height 6
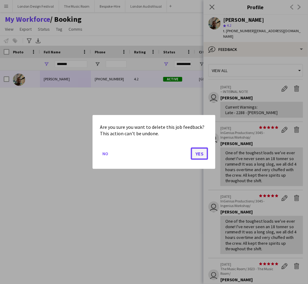
click at [200, 152] on button "Yes" at bounding box center [199, 154] width 17 height 12
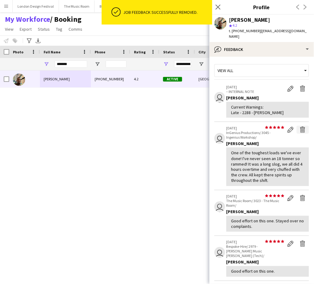
click at [300, 127] on app-icon "Delete feedback" at bounding box center [303, 130] width 6 height 6
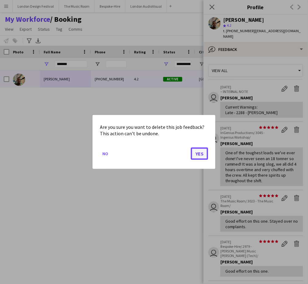
click at [204, 151] on button "Yes" at bounding box center [199, 154] width 17 height 12
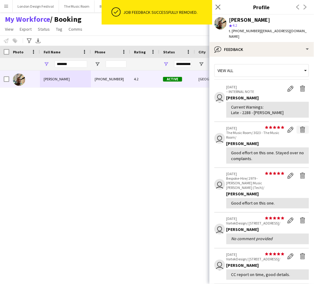
click at [300, 127] on app-icon "Delete feedback" at bounding box center [303, 130] width 6 height 6
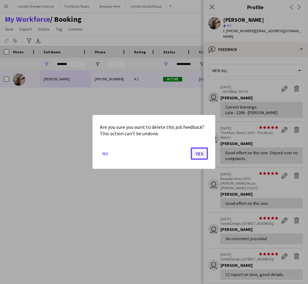
click at [201, 153] on button "Yes" at bounding box center [199, 154] width 17 height 12
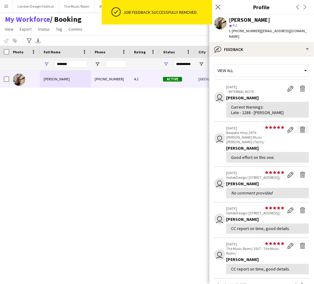
click at [300, 127] on app-icon "Delete feedback" at bounding box center [303, 130] width 6 height 6
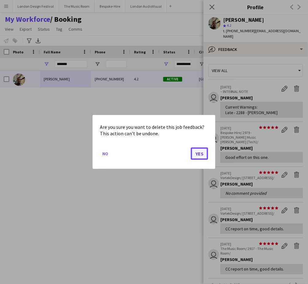
click at [201, 153] on button "Yes" at bounding box center [199, 154] width 17 height 12
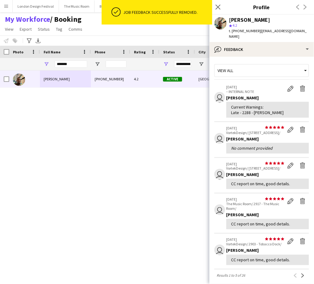
click at [300, 127] on app-icon "Delete feedback" at bounding box center [303, 130] width 6 height 6
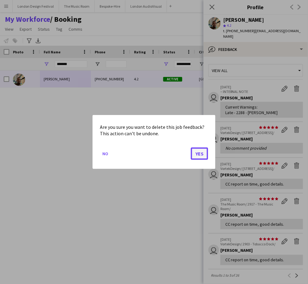
click at [200, 152] on button "Yes" at bounding box center [199, 154] width 17 height 12
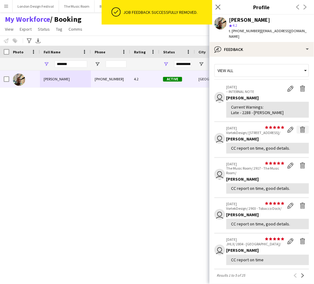
click at [300, 127] on app-icon "Delete feedback" at bounding box center [303, 130] width 6 height 6
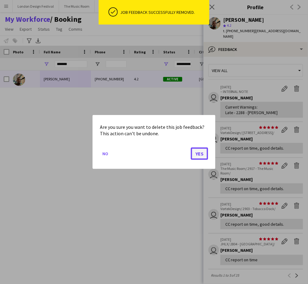
click at [199, 152] on button "Yes" at bounding box center [199, 154] width 17 height 12
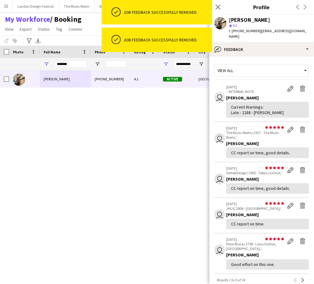
click at [300, 127] on app-icon "Delete feedback" at bounding box center [303, 130] width 6 height 6
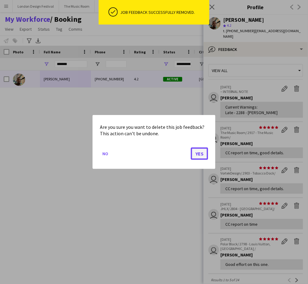
click at [199, 154] on button "Yes" at bounding box center [199, 154] width 17 height 12
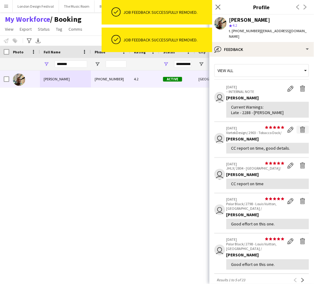
click at [300, 127] on app-icon "Delete feedback" at bounding box center [303, 130] width 6 height 6
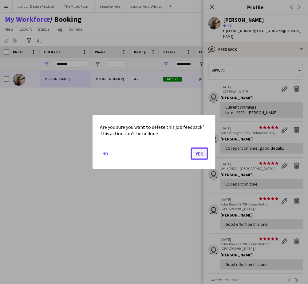
click at [200, 155] on button "Yes" at bounding box center [199, 154] width 17 height 12
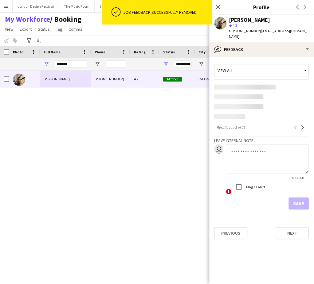
click at [297, 125] on div "Previous Next" at bounding box center [299, 127] width 20 height 7
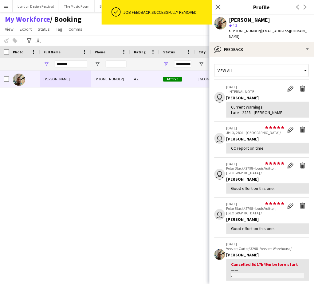
click at [200, 153] on div "[PERSON_NAME] [PHONE_NUMBER] 4.2 Active [GEOGRAPHIC_DATA] [DATE] 2 days 84 [EMA…" at bounding box center [146, 169] width 292 height 197
click at [300, 127] on app-icon "Delete feedback" at bounding box center [303, 130] width 6 height 6
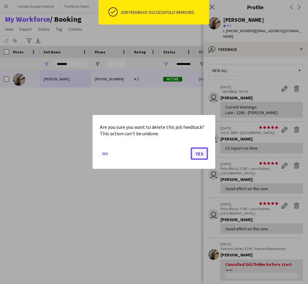
click at [200, 153] on button "Yes" at bounding box center [199, 154] width 17 height 12
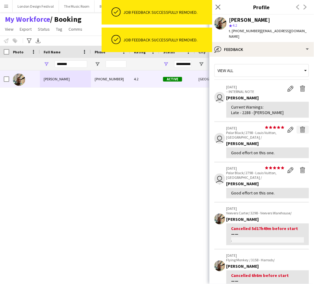
click at [300, 127] on app-icon "Delete feedback" at bounding box center [303, 130] width 6 height 6
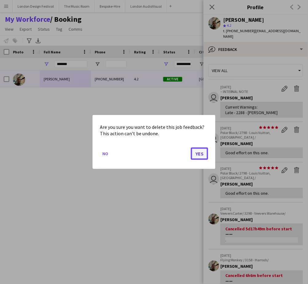
click at [200, 153] on button "Yes" at bounding box center [199, 154] width 17 height 12
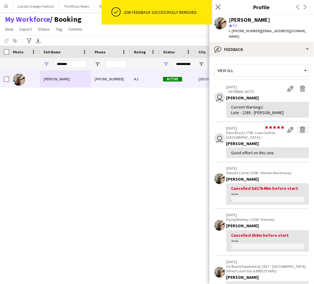
click at [300, 127] on app-icon "Delete feedback" at bounding box center [303, 130] width 6 height 6
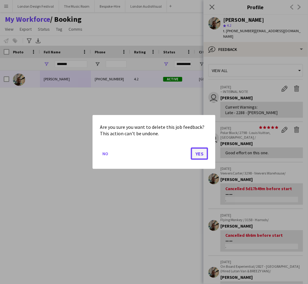
click at [200, 152] on button "Yes" at bounding box center [199, 154] width 17 height 12
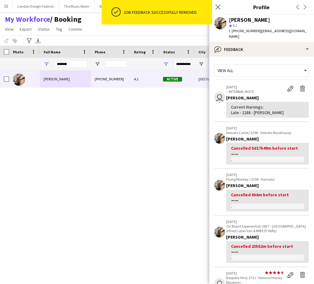
click at [297, 126] on p "[DATE]" at bounding box center [267, 128] width 83 height 5
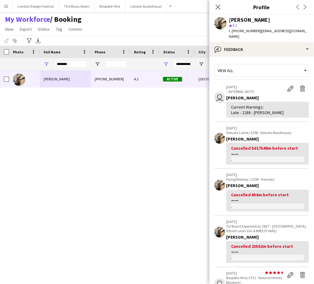
click at [204, 151] on div "[PERSON_NAME] [PHONE_NUMBER] 4.2 Active [GEOGRAPHIC_DATA] [DATE] 2 days 84 [EMA…" at bounding box center [146, 169] width 292 height 197
click at [298, 126] on p "[DATE]" at bounding box center [267, 128] width 83 height 5
click at [201, 153] on div "[PERSON_NAME] [PHONE_NUMBER] 4.2 Active [GEOGRAPHIC_DATA] [DATE] 2 days 84 [EMA…" at bounding box center [146, 169] width 292 height 197
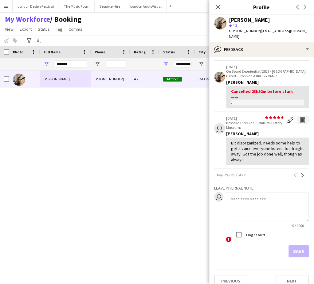
click at [300, 117] on app-icon "Delete feedback" at bounding box center [303, 120] width 6 height 6
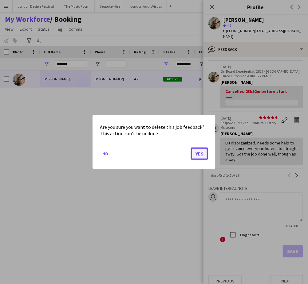
click at [199, 151] on button "Yes" at bounding box center [199, 154] width 17 height 12
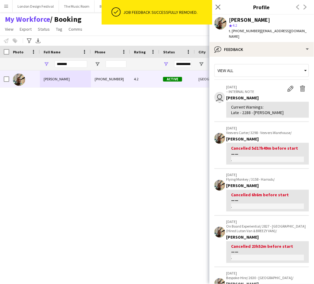
scroll to position [145, 0]
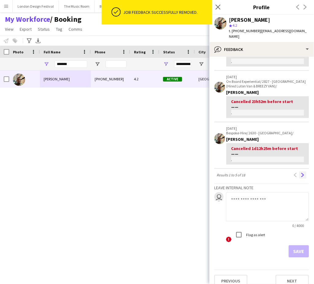
click at [301, 173] on app-icon "Next" at bounding box center [303, 175] width 4 height 4
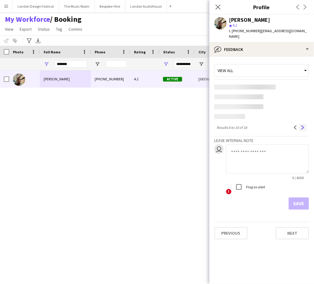
scroll to position [0, 0]
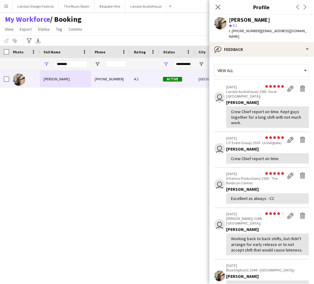
click at [297, 125] on app-crew-profile-feedback-item "user star star star star star star star star star star [DATE] [GEOGRAPHIC_DATA]…" at bounding box center [261, 107] width 95 height 52
click at [201, 153] on div "[PERSON_NAME] [PHONE_NUMBER] 4.2 Active [GEOGRAPHIC_DATA] [DATE] 2 days 84 [EMA…" at bounding box center [146, 169] width 292 height 197
click at [297, 124] on app-crew-profile-feedback-item "user star star star star star star star star star star [DATE] [GEOGRAPHIC_DATA]…" at bounding box center [261, 107] width 95 height 52
click at [200, 152] on div "[PERSON_NAME] [PHONE_NUMBER] 4.2 Active [GEOGRAPHIC_DATA] [DATE] 2 days 84 [EMA…" at bounding box center [146, 169] width 292 height 197
click at [297, 123] on app-crew-profile-feedback-item "user star star star star star star star star star star [DATE] [GEOGRAPHIC_DATA]…" at bounding box center [261, 107] width 95 height 52
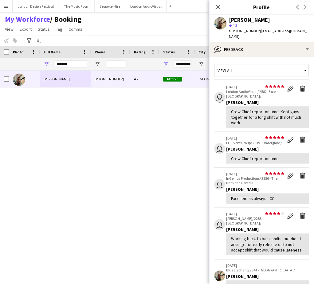
click at [199, 152] on div "[PERSON_NAME] [PHONE_NUMBER] 4.2 Active [GEOGRAPHIC_DATA] [DATE] 2 days 84 [EMA…" at bounding box center [146, 169] width 292 height 197
click at [297, 123] on app-crew-profile-feedback-item "user star star star star star star star star star star [DATE] [GEOGRAPHIC_DATA]…" at bounding box center [261, 107] width 95 height 52
click at [199, 154] on div "[PERSON_NAME] [PHONE_NUMBER] 4.2 Active [GEOGRAPHIC_DATA] [DATE] 2 days 84 [EMA…" at bounding box center [146, 169] width 292 height 197
click at [297, 123] on app-crew-profile-feedback-item "user star star star star star star star star star star [DATE] [GEOGRAPHIC_DATA]…" at bounding box center [261, 107] width 95 height 52
click at [200, 155] on div "[PERSON_NAME] [PHONE_NUMBER] 4.2 Active [GEOGRAPHIC_DATA] [DATE] 2 days 84 [EMA…" at bounding box center [146, 169] width 292 height 197
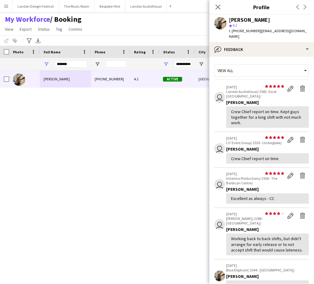
click at [297, 125] on app-crew-profile-feedback-item "user star star star star star star star star star star [DATE] [GEOGRAPHIC_DATA]…" at bounding box center [261, 107] width 95 height 52
click at [300, 86] on app-icon "Delete feedback" at bounding box center [303, 89] width 6 height 6
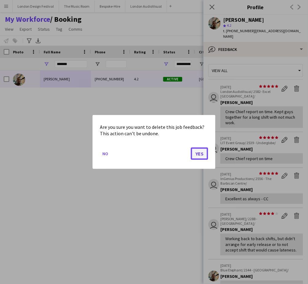
click at [199, 154] on button "Yes" at bounding box center [199, 154] width 17 height 12
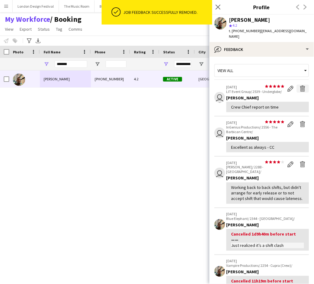
click at [300, 86] on app-icon "Delete feedback" at bounding box center [303, 89] width 6 height 6
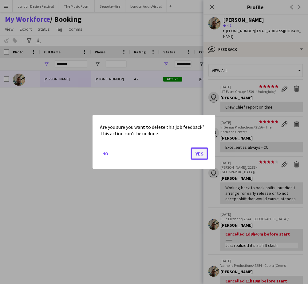
click at [201, 153] on button "Yes" at bounding box center [199, 154] width 17 height 12
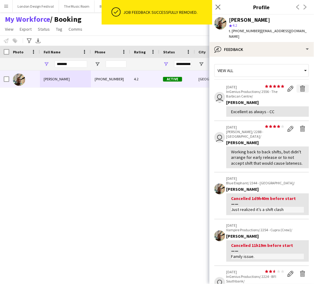
click at [300, 86] on app-icon "Delete feedback" at bounding box center [303, 89] width 6 height 6
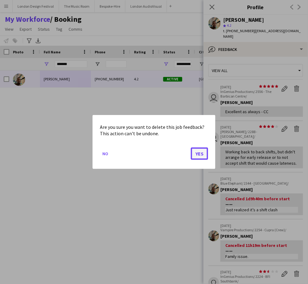
click at [196, 154] on button "Yes" at bounding box center [199, 154] width 17 height 12
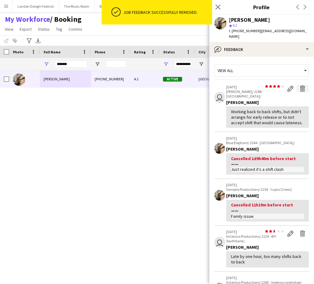
click at [300, 86] on app-icon "Delete feedback" at bounding box center [303, 89] width 6 height 6
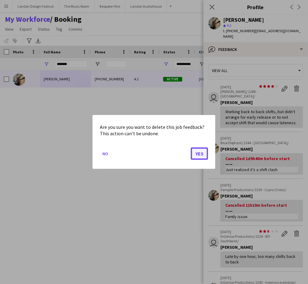
click at [197, 152] on button "Yes" at bounding box center [199, 154] width 17 height 12
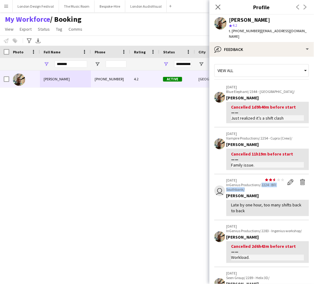
drag, startPoint x: 262, startPoint y: 179, endPoint x: 267, endPoint y: 185, distance: 8.3
click at [267, 185] on p "InGenius Productions/ 2224 - BFI Southbank/" at bounding box center [255, 187] width 58 height 9
copy p "2224 - BFI Southbank/"
click at [300, 179] on app-icon "Delete feedback" at bounding box center [303, 182] width 6 height 6
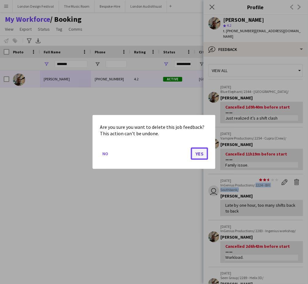
click at [199, 154] on button "Yes" at bounding box center [199, 154] width 17 height 12
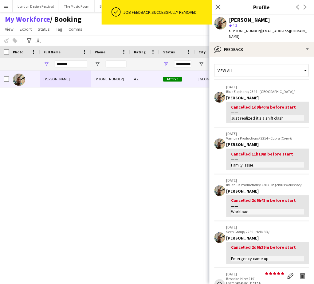
scroll to position [156, 0]
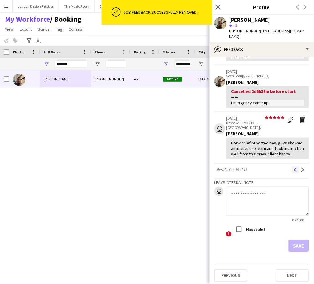
click at [292, 166] on button "Previous" at bounding box center [295, 169] width 7 height 7
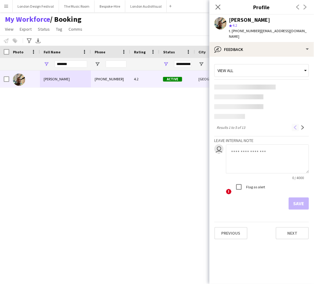
scroll to position [0, 0]
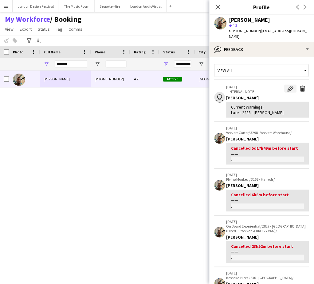
click at [284, 85] on button "Edit internal note" at bounding box center [290, 89] width 12 height 8
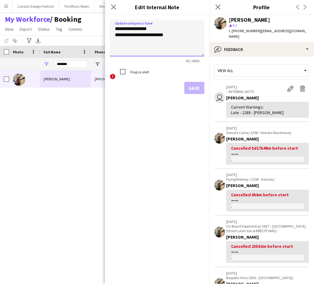
click at [192, 40] on textarea "**********" at bounding box center [157, 38] width 95 height 37
paste textarea "**********"
type textarea "**********"
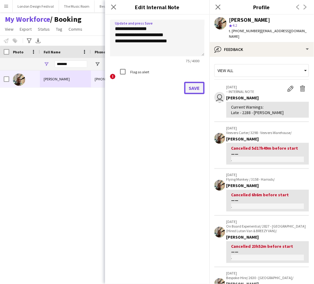
click at [191, 86] on button "Save" at bounding box center [194, 88] width 20 height 12
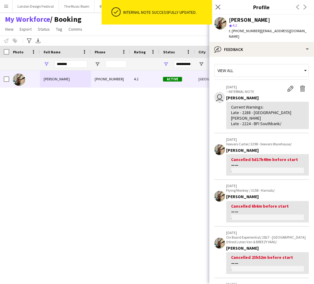
scroll to position [151, 0]
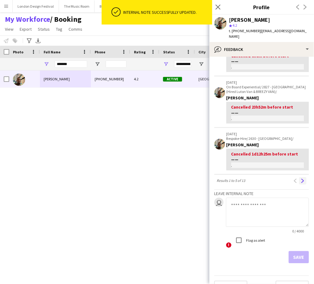
click at [301, 179] on app-icon "Next" at bounding box center [303, 181] width 4 height 4
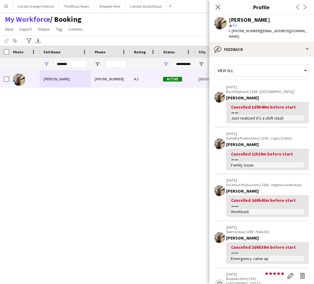
scroll to position [156, 0]
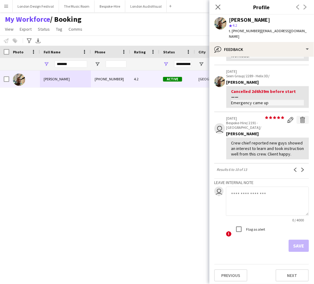
click at [300, 117] on app-icon "Delete feedback" at bounding box center [303, 120] width 6 height 6
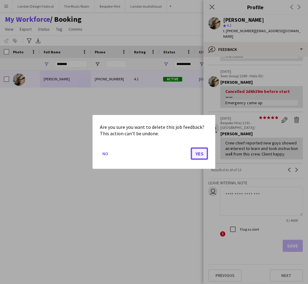
click at [195, 154] on button "Yes" at bounding box center [199, 154] width 17 height 12
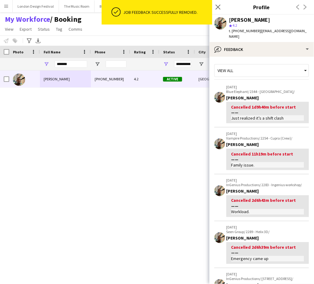
scroll to position [151, 0]
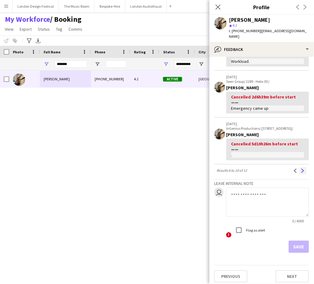
click at [301, 169] on app-icon "Next" at bounding box center [303, 171] width 4 height 4
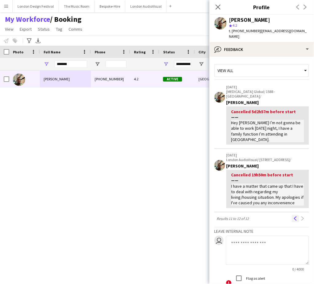
click at [292, 215] on button "Previous" at bounding box center [295, 218] width 7 height 7
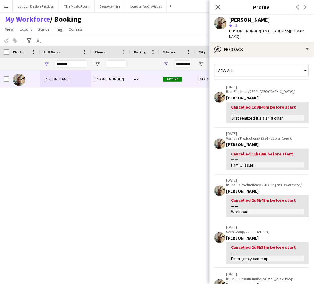
scroll to position [151, 0]
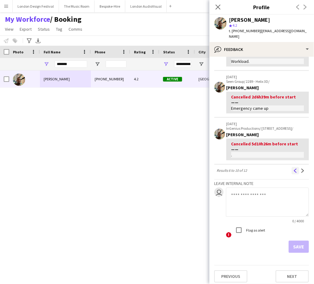
click at [293, 169] on app-icon "Previous" at bounding box center [295, 171] width 4 height 4
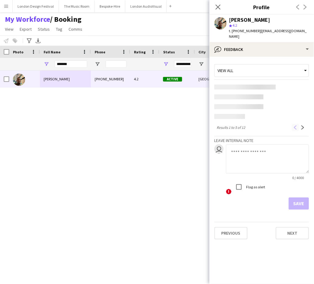
scroll to position [0, 0]
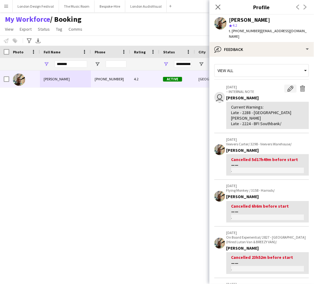
click at [287, 86] on app-icon "Edit internal note" at bounding box center [290, 89] width 6 height 6
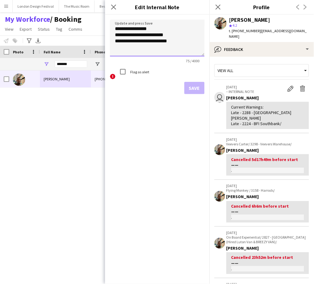
click at [182, 49] on textarea "**********" at bounding box center [157, 38] width 95 height 37
paste textarea "**********"
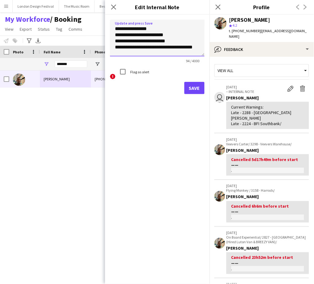
scroll to position [0, 0]
type textarea "**********"
click at [190, 85] on button "Save" at bounding box center [194, 88] width 20 height 12
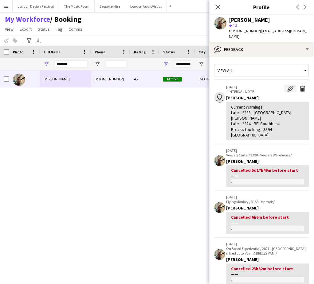
click at [287, 86] on app-icon "Edit internal note" at bounding box center [290, 89] width 6 height 6
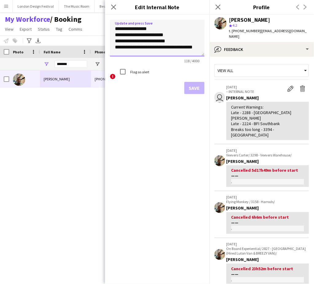
click at [185, 53] on textarea "**********" at bounding box center [157, 38] width 95 height 37
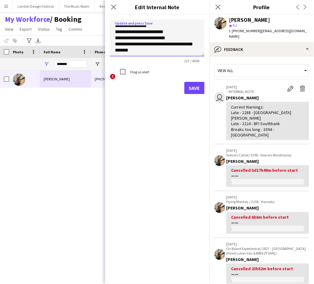
paste textarea "**********"
type textarea "**********"
click at [197, 89] on button "Save" at bounding box center [194, 88] width 20 height 12
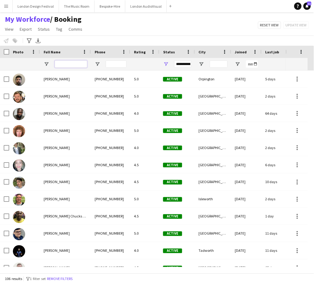
drag, startPoint x: 60, startPoint y: 68, endPoint x: 58, endPoint y: 62, distance: 6.5
click at [58, 62] on input "Full Name Filter Input" at bounding box center [71, 63] width 33 height 7
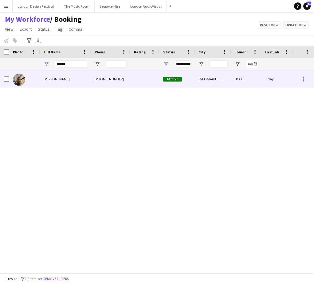
click at [142, 81] on div at bounding box center [144, 79] width 29 height 17
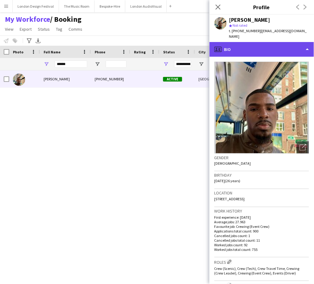
click at [304, 47] on div "profile Bio" at bounding box center [261, 49] width 104 height 15
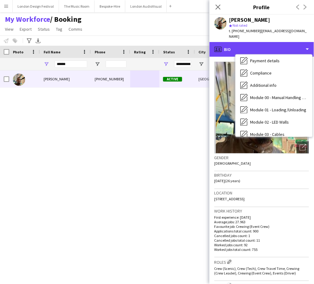
scroll to position [128, 0]
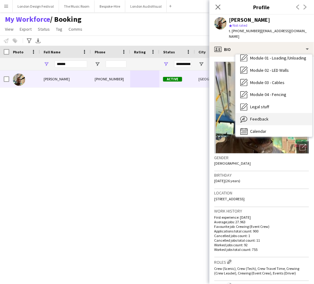
click at [293, 113] on div "Feedback Feedback" at bounding box center [273, 119] width 77 height 12
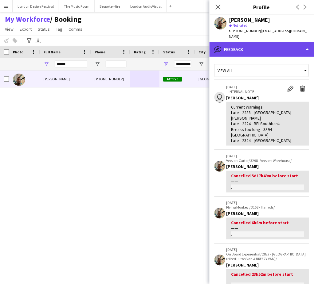
click at [276, 42] on div "bubble-pencil Feedback" at bounding box center [261, 49] width 104 height 15
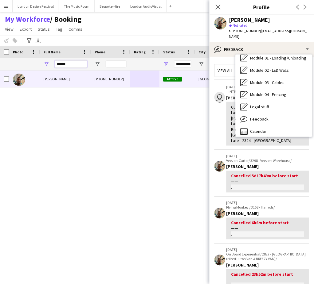
click at [75, 67] on input "******" at bounding box center [71, 63] width 33 height 7
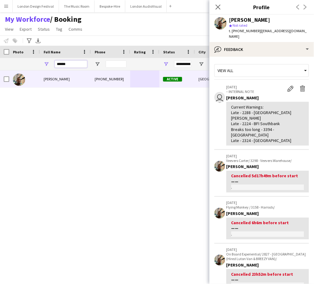
click at [75, 67] on input "******" at bounding box center [71, 63] width 33 height 7
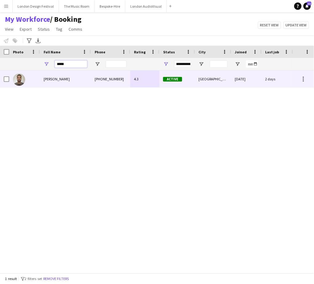
type input "*****"
click at [172, 82] on div "Active" at bounding box center [177, 79] width 36 height 17
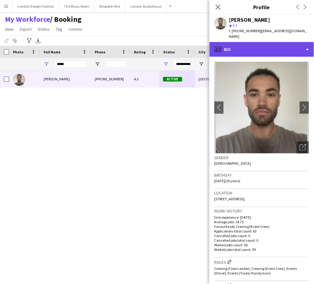
click at [286, 45] on div "profile Bio" at bounding box center [261, 49] width 104 height 15
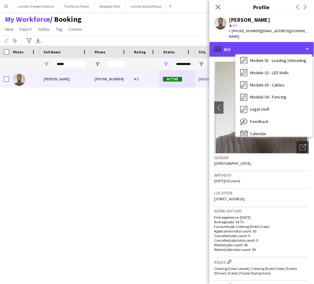
scroll to position [131, 0]
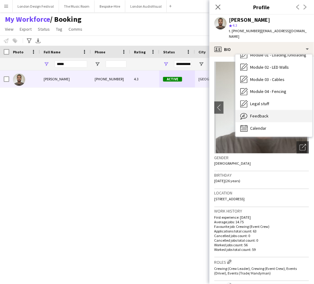
click at [293, 110] on div "Feedback Feedback" at bounding box center [273, 116] width 77 height 12
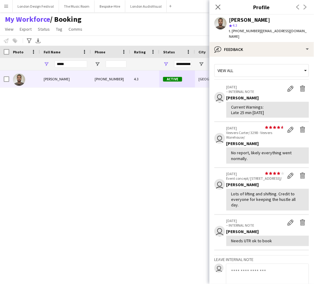
click at [307, 244] on app-crew-profile-feedback-tab "View all user 26-08-2025 – INTERNAL NOTE Edit internal note Delete internal not…" at bounding box center [261, 171] width 104 height 228
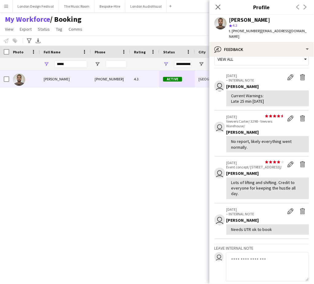
scroll to position [0, 0]
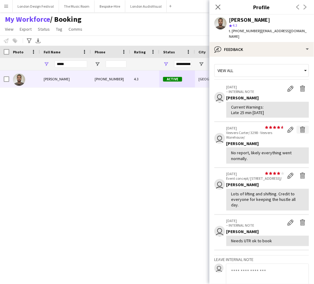
click at [300, 127] on app-icon "Delete feedback" at bounding box center [303, 130] width 6 height 6
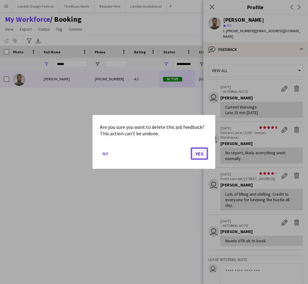
click at [197, 154] on button "Yes" at bounding box center [199, 154] width 17 height 12
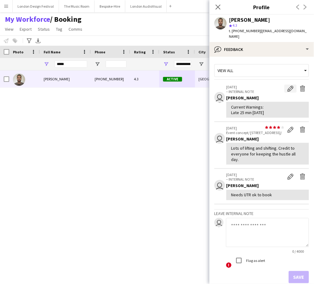
click at [287, 86] on app-icon "Edit internal note" at bounding box center [290, 89] width 6 height 6
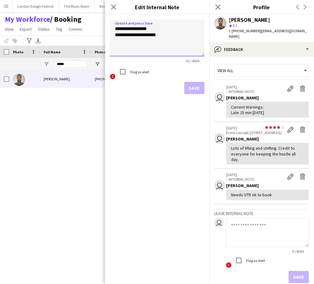
click at [163, 36] on textarea "**********" at bounding box center [157, 38] width 95 height 37
paste textarea "**********"
type textarea "**********"
click at [193, 89] on button "Save" at bounding box center [194, 88] width 20 height 12
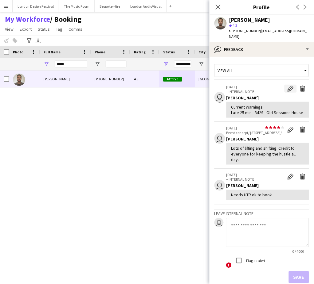
click at [287, 86] on app-icon "Edit internal note" at bounding box center [290, 89] width 6 height 6
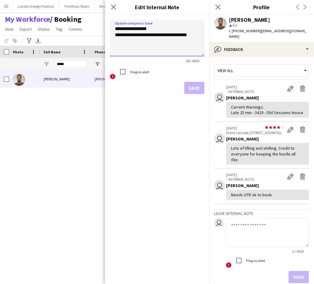
click at [195, 43] on textarea "**********" at bounding box center [157, 38] width 95 height 37
paste textarea "**********"
type textarea "**********"
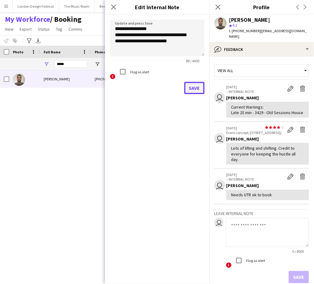
click at [194, 88] on button "Save" at bounding box center [194, 88] width 20 height 12
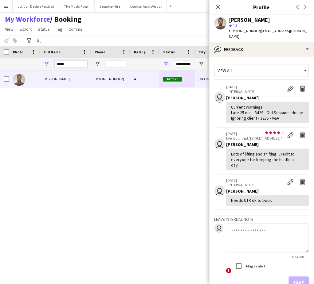
click at [78, 62] on input "*****" at bounding box center [71, 63] width 33 height 7
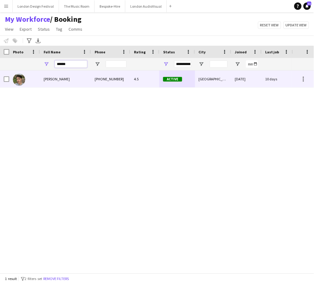
type input "******"
click at [146, 83] on div "4.5" at bounding box center [144, 79] width 29 height 17
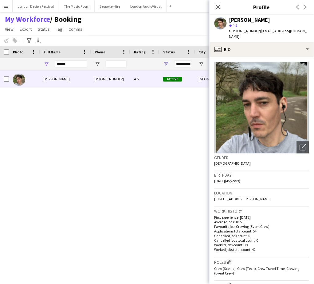
scroll to position [204, 0]
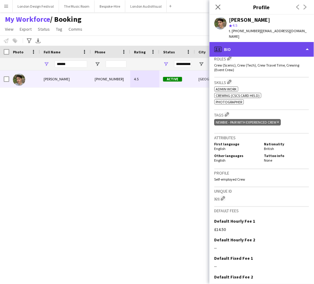
click at [280, 42] on div "profile Bio" at bounding box center [261, 49] width 104 height 15
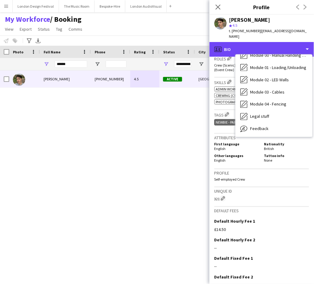
scroll to position [131, 0]
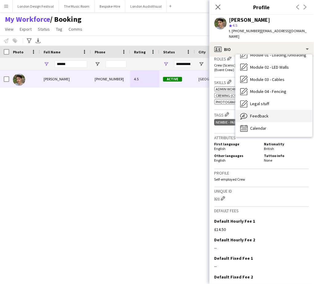
click at [278, 112] on div "Feedback Feedback" at bounding box center [273, 116] width 77 height 12
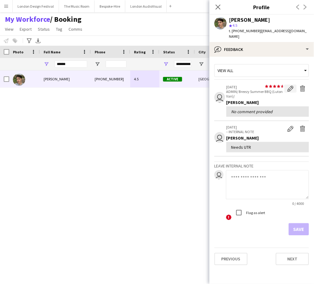
click at [288, 86] on app-icon "Edit feedback" at bounding box center [290, 89] width 6 height 6
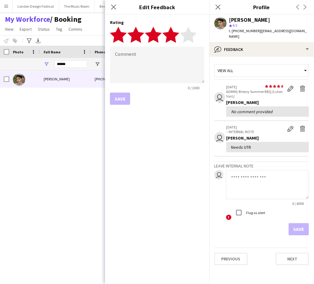
click at [172, 34] on polygon at bounding box center [170, 35] width 17 height 16
click at [148, 68] on textarea at bounding box center [157, 65] width 95 height 37
type textarea "******"
click at [122, 102] on button "Save" at bounding box center [120, 99] width 20 height 12
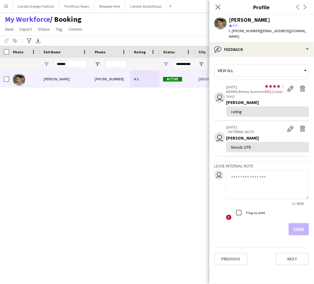
click at [274, 186] on textarea at bounding box center [267, 184] width 83 height 29
type textarea "**********"
click at [301, 224] on button "Save" at bounding box center [299, 230] width 20 height 12
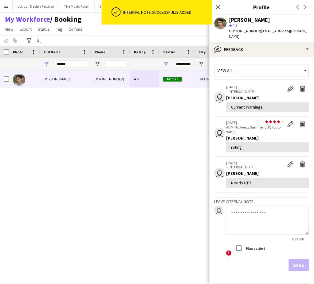
click at [277, 206] on textarea at bounding box center [267, 220] width 83 height 29
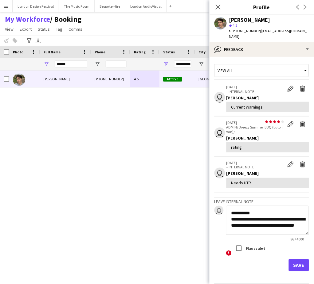
type textarea "**********"
click at [293, 259] on button "Save" at bounding box center [299, 265] width 20 height 12
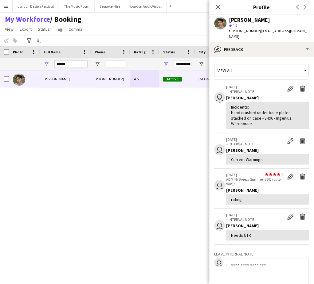
click at [78, 63] on input "******" at bounding box center [71, 63] width 33 height 7
type input "*"
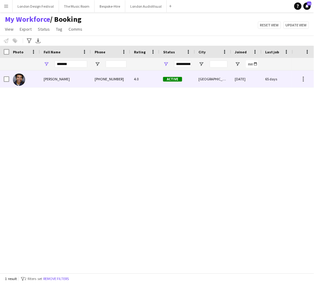
click at [126, 78] on div "+447587153547" at bounding box center [110, 79] width 39 height 17
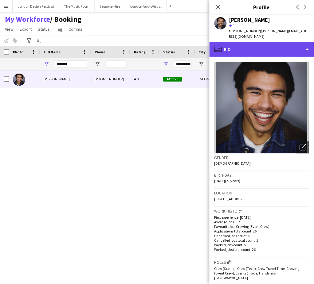
click at [286, 49] on div "profile Bio" at bounding box center [261, 49] width 104 height 15
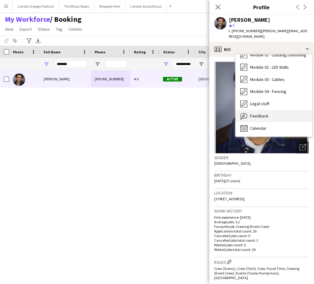
click at [278, 115] on div "Feedback Feedback" at bounding box center [273, 116] width 77 height 12
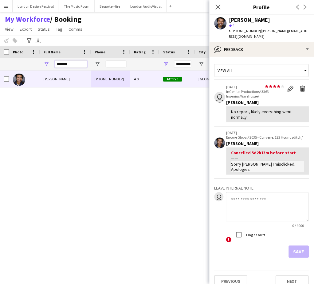
click at [79, 63] on input "*******" at bounding box center [71, 63] width 33 height 7
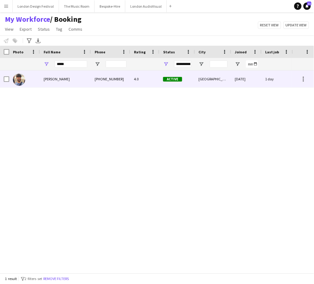
click at [134, 86] on div "4.0" at bounding box center [144, 79] width 29 height 17
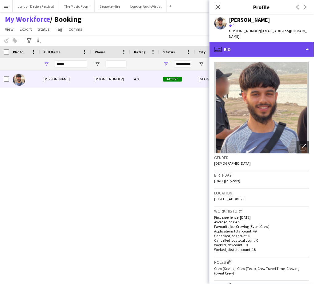
click at [289, 47] on div "profile Bio" at bounding box center [261, 49] width 104 height 15
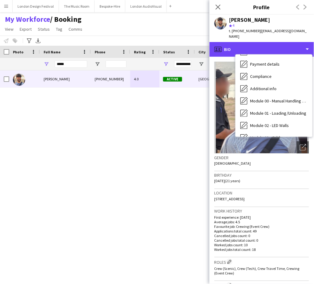
scroll to position [128, 0]
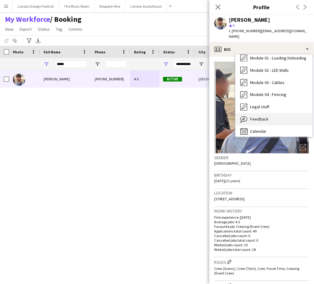
click at [292, 115] on div "Feedback Feedback" at bounding box center [273, 119] width 77 height 12
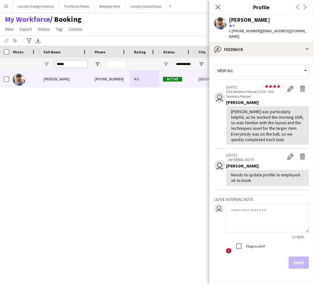
click at [69, 65] on input "*****" at bounding box center [71, 63] width 33 height 7
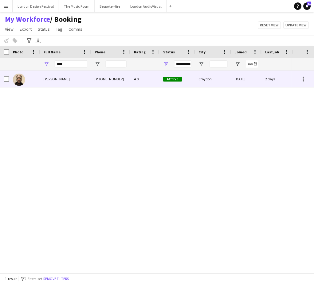
click at [141, 82] on div "4.0" at bounding box center [144, 79] width 29 height 17
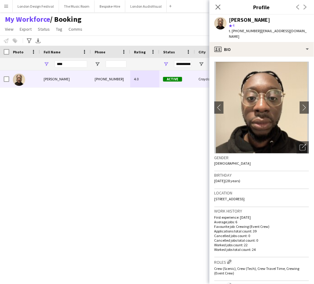
click at [269, 57] on app-crew-profile-bio "chevron-left chevron-right Open photos pop-in Gender Male Birthday 25-11-1996 (…" at bounding box center [261, 171] width 104 height 228
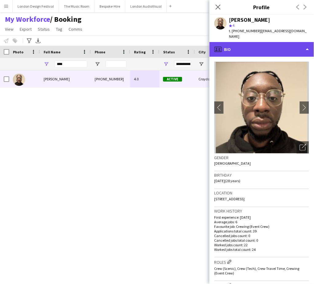
click at [281, 48] on div "profile Bio" at bounding box center [261, 49] width 104 height 15
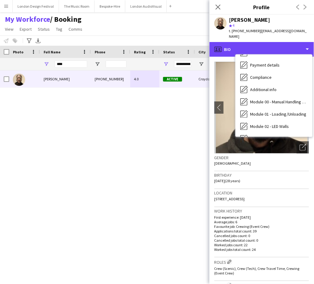
scroll to position [131, 0]
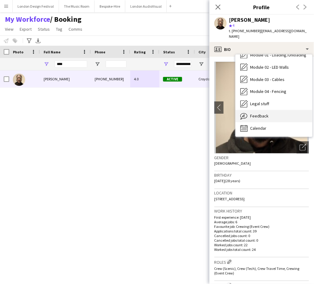
click at [288, 110] on div "Feedback Feedback" at bounding box center [273, 116] width 77 height 12
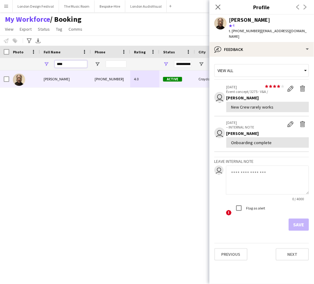
click at [66, 64] on input "****" at bounding box center [71, 63] width 33 height 7
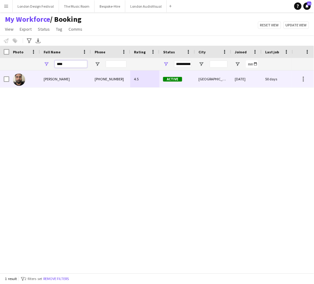
type input "****"
click at [138, 83] on div "4.5" at bounding box center [144, 79] width 29 height 17
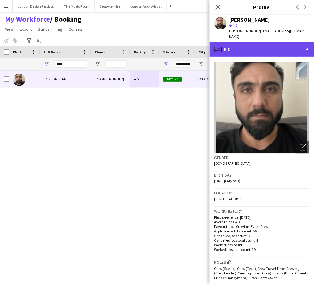
click at [271, 46] on div "profile Bio" at bounding box center [261, 49] width 104 height 15
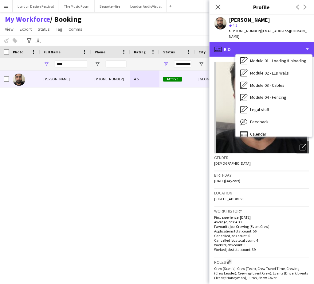
scroll to position [130, 0]
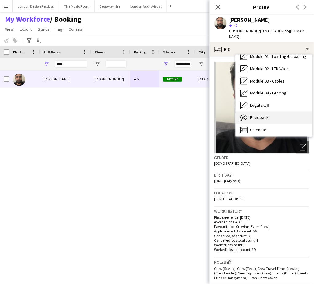
click at [290, 112] on div "Feedback Feedback" at bounding box center [273, 118] width 77 height 12
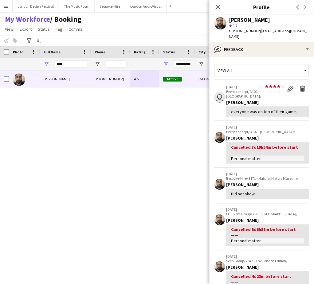
scroll to position [133, 0]
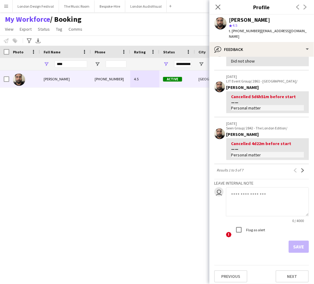
click at [276, 194] on textarea at bounding box center [267, 202] width 83 height 29
paste textarea "**********"
type textarea "**********"
click at [294, 244] on button "Save" at bounding box center [299, 247] width 20 height 12
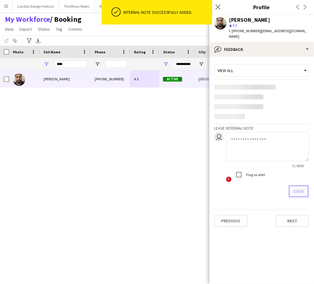
scroll to position [0, 0]
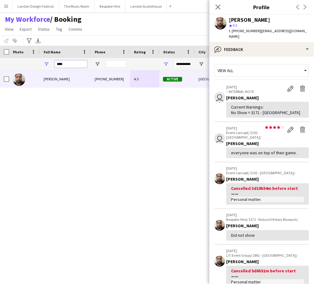
click at [71, 63] on input "****" at bounding box center [71, 63] width 33 height 7
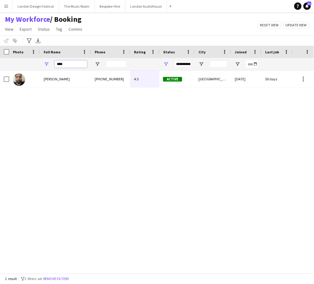
click at [71, 63] on input "****" at bounding box center [71, 63] width 33 height 7
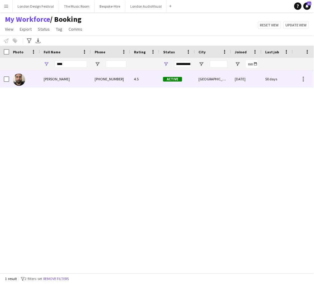
click at [158, 84] on div "4.5" at bounding box center [144, 79] width 29 height 17
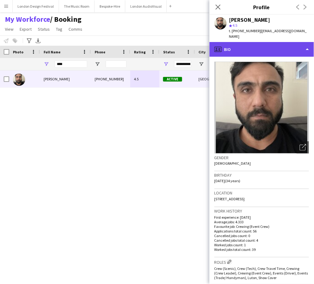
click at [277, 43] on div "profile Bio" at bounding box center [261, 49] width 104 height 15
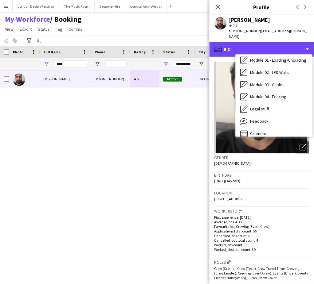
scroll to position [131, 0]
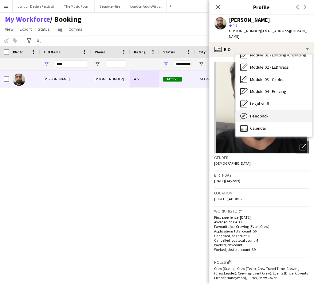
click at [279, 110] on div "Feedback Feedback" at bounding box center [273, 116] width 77 height 12
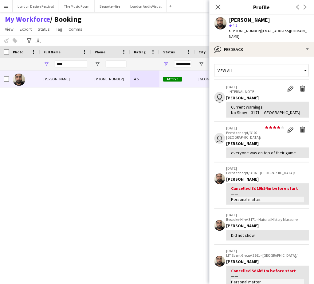
scroll to position [133, 0]
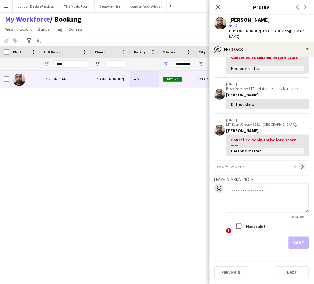
click at [301, 169] on app-icon "Next" at bounding box center [303, 167] width 4 height 4
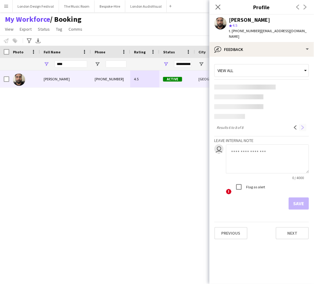
scroll to position [0, 0]
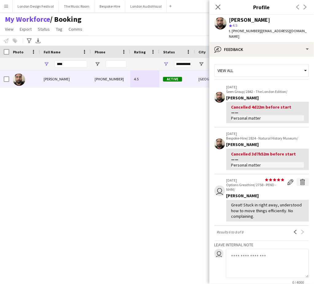
click at [300, 179] on app-icon "Delete feedback" at bounding box center [303, 182] width 6 height 6
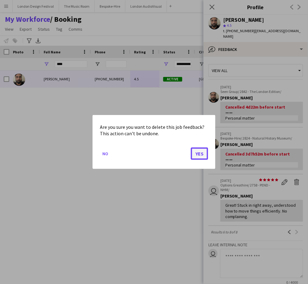
click at [201, 154] on button "Yes" at bounding box center [199, 154] width 17 height 12
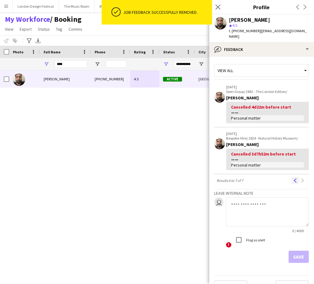
click at [293, 179] on app-icon "Previous" at bounding box center [295, 181] width 4 height 4
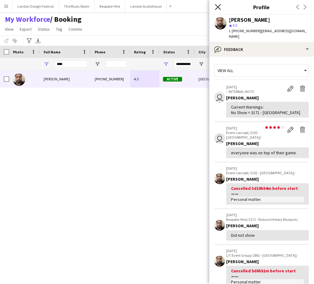
click at [219, 7] on icon "Close pop-in" at bounding box center [218, 7] width 6 height 6
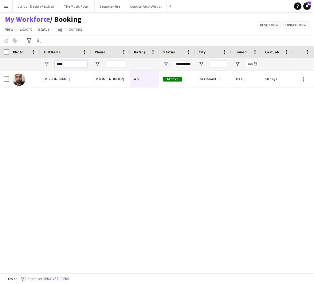
click at [74, 66] on input "****" at bounding box center [71, 63] width 33 height 7
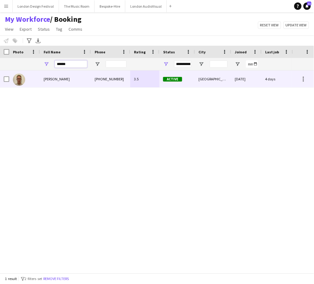
type input "******"
click at [120, 77] on div "+447952224740" at bounding box center [110, 79] width 39 height 17
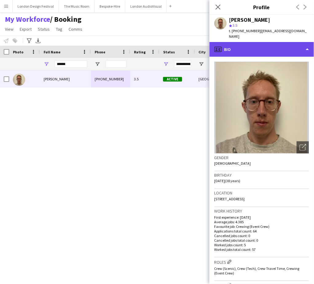
click at [261, 42] on div "profile Bio" at bounding box center [261, 49] width 104 height 15
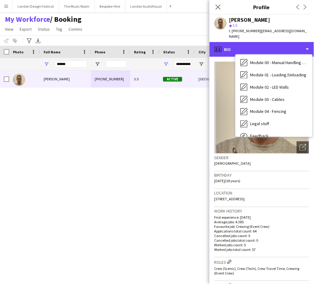
scroll to position [131, 0]
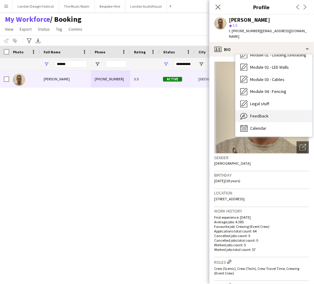
click at [278, 111] on div "Feedback Feedback" at bounding box center [273, 116] width 77 height 12
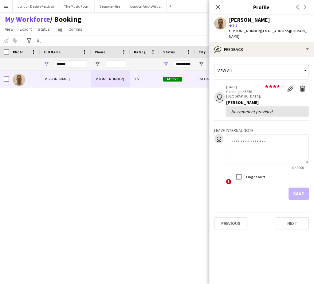
click at [273, 134] on textarea at bounding box center [267, 148] width 83 height 29
paste textarea "**********"
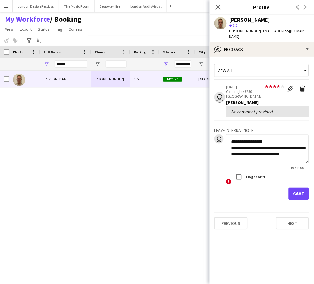
scroll to position [6, 0]
click at [230, 134] on textarea "**********" at bounding box center [267, 148] width 83 height 29
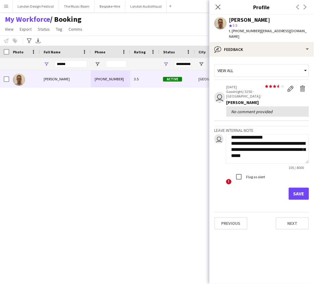
type textarea "**********"
click at [301, 188] on button "Save" at bounding box center [299, 194] width 20 height 12
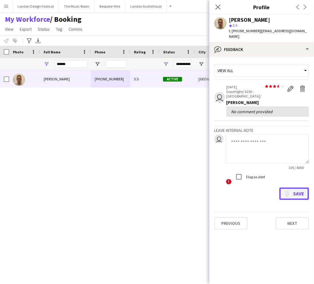
scroll to position [0, 0]
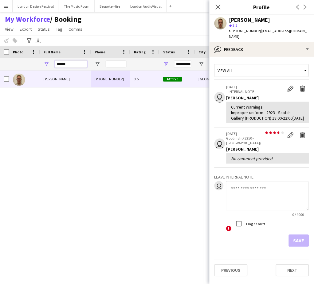
click at [80, 61] on input "******" at bounding box center [71, 63] width 33 height 7
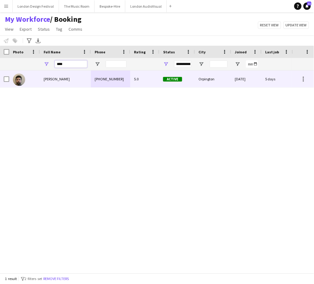
type input "****"
click at [130, 78] on div "5.0" at bounding box center [144, 79] width 29 height 17
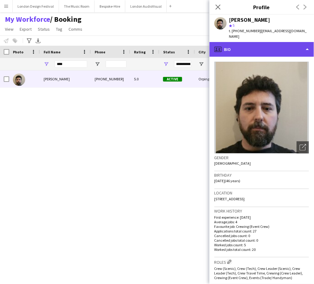
click at [286, 44] on div "profile Bio" at bounding box center [261, 49] width 104 height 15
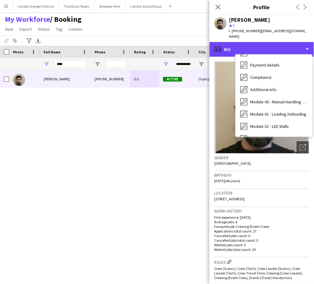
scroll to position [131, 0]
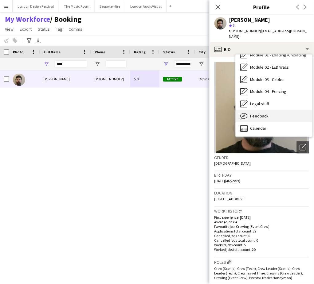
click at [287, 110] on div "Feedback Feedback" at bounding box center [273, 116] width 77 height 12
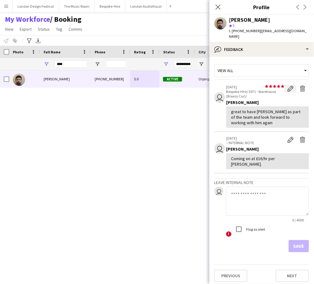
click at [289, 86] on app-icon "Edit feedback" at bounding box center [290, 89] width 6 height 6
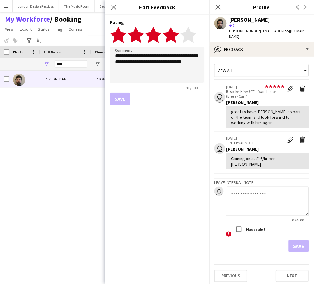
click at [173, 36] on polygon at bounding box center [170, 35] width 17 height 16
click at [164, 67] on textarea "**********" at bounding box center [157, 65] width 95 height 37
type textarea "**********"
click at [119, 98] on button "Save" at bounding box center [120, 99] width 20 height 12
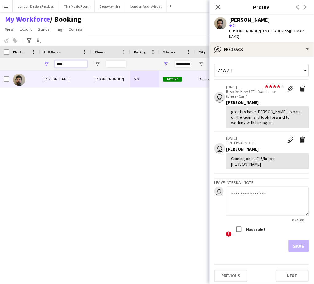
click at [80, 65] on input "****" at bounding box center [71, 63] width 33 height 7
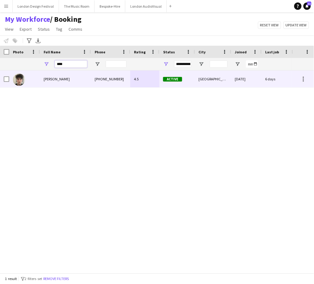
type input "****"
click at [121, 79] on div "+447523403597" at bounding box center [110, 79] width 39 height 17
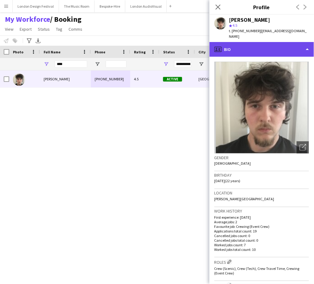
click at [269, 42] on div "profile Bio" at bounding box center [261, 49] width 104 height 15
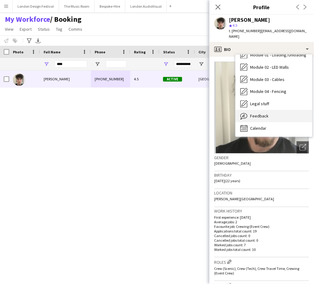
click at [282, 110] on div "Feedback Feedback" at bounding box center [273, 116] width 77 height 12
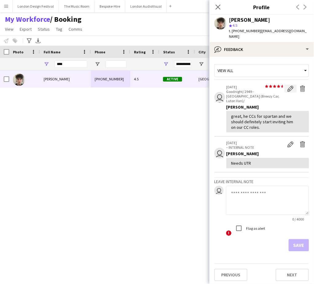
click at [289, 86] on app-icon "Edit feedback" at bounding box center [290, 89] width 6 height 6
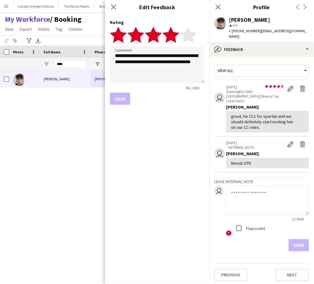
click at [175, 34] on polygon at bounding box center [170, 35] width 17 height 16
click at [170, 65] on textarea "**********" at bounding box center [157, 65] width 95 height 37
type textarea "**********"
click at [119, 97] on button "Save" at bounding box center [120, 99] width 20 height 12
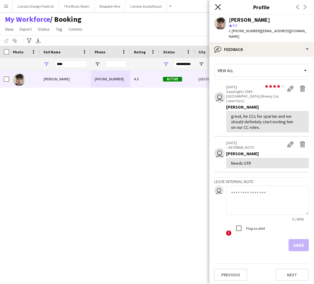
click at [216, 8] on icon "Close pop-in" at bounding box center [218, 7] width 6 height 6
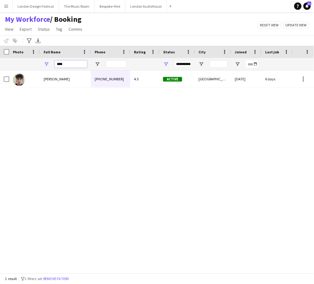
click at [79, 63] on input "****" at bounding box center [71, 63] width 33 height 7
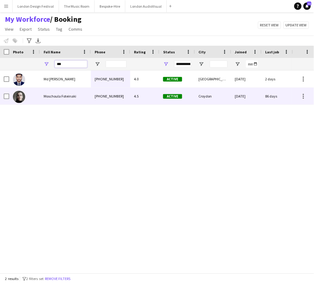
type input "***"
click at [119, 99] on div "+447555509069" at bounding box center [110, 96] width 39 height 17
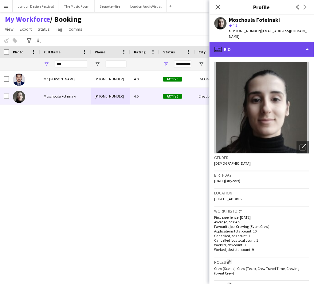
click at [260, 46] on div "profile Bio" at bounding box center [261, 49] width 104 height 15
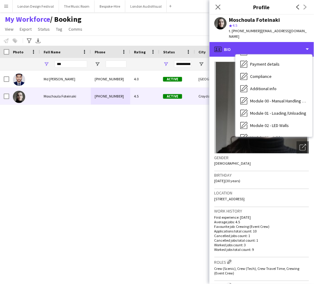
scroll to position [123, 0]
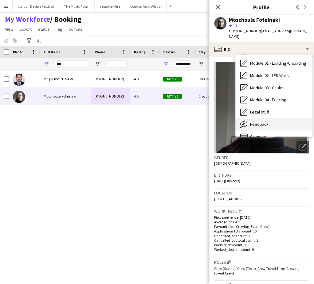
click at [285, 119] on div "Feedback Feedback" at bounding box center [273, 125] width 77 height 12
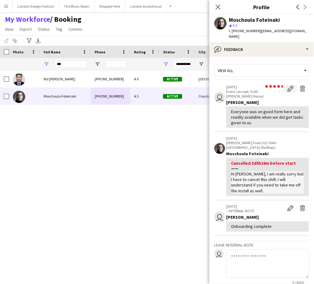
click at [287, 86] on app-icon "Edit feedback" at bounding box center [290, 89] width 6 height 6
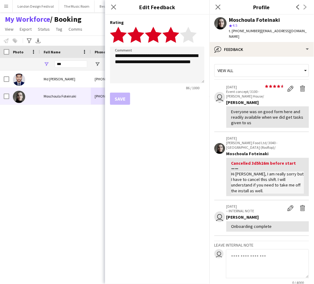
click at [174, 35] on polygon at bounding box center [170, 35] width 17 height 16
click at [150, 68] on textarea "**********" at bounding box center [157, 65] width 95 height 37
type textarea "**********"
click at [119, 100] on button "Save" at bounding box center [120, 99] width 20 height 12
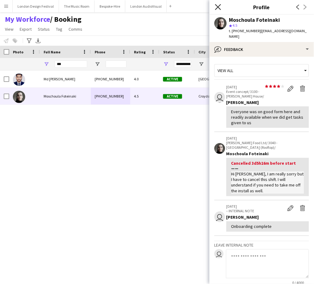
click at [219, 6] on icon at bounding box center [218, 7] width 6 height 6
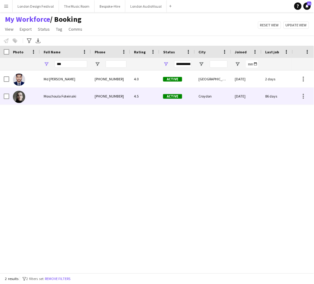
click at [224, 101] on div "Croydon" at bounding box center [213, 96] width 36 height 17
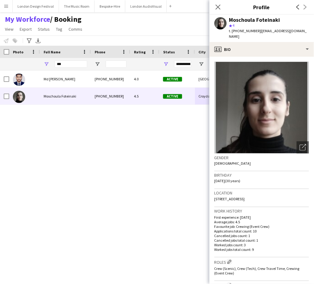
click at [287, 57] on app-crew-profile-bio "Open photos pop-in Gender Female Birthday 09-10-1994 (30 years) Location 5 Blun…" at bounding box center [261, 171] width 104 height 228
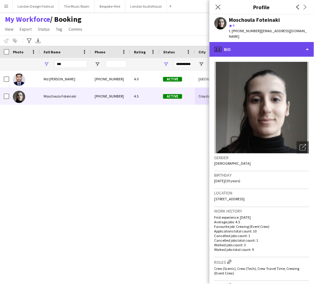
click at [291, 46] on div "profile Bio" at bounding box center [261, 49] width 104 height 15
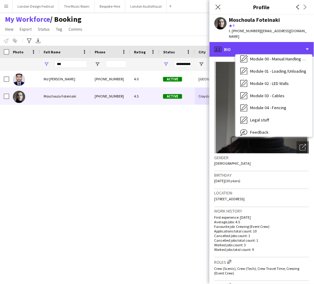
scroll to position [131, 0]
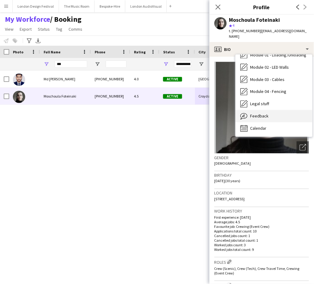
click at [293, 113] on div "Feedback Feedback" at bounding box center [273, 116] width 77 height 12
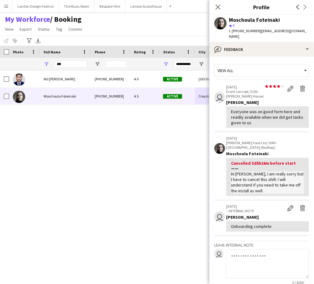
click at [273, 251] on textarea at bounding box center [267, 264] width 83 height 29
type textarea "*"
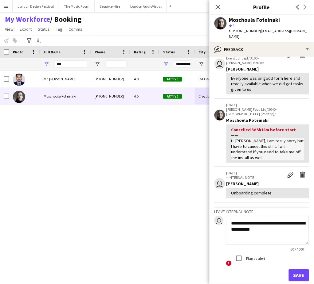
scroll to position [58, 0]
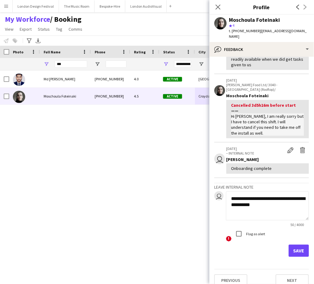
type textarea "**********"
click at [292, 245] on button "Save" at bounding box center [299, 251] width 20 height 12
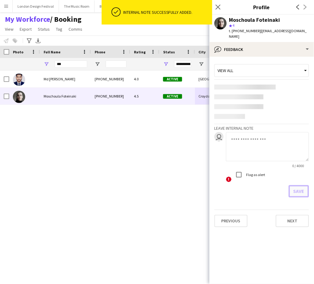
scroll to position [0, 0]
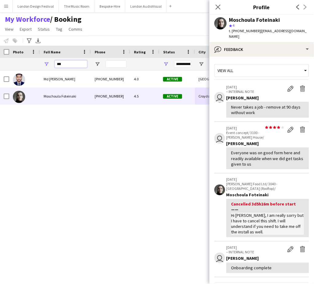
click at [72, 61] on input "***" at bounding box center [71, 63] width 33 height 7
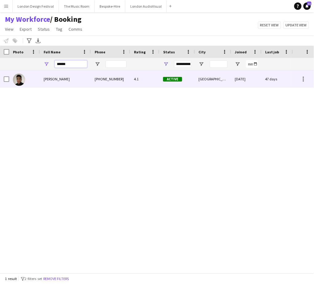
type input "******"
click at [137, 84] on div "4.1" at bounding box center [144, 79] width 29 height 17
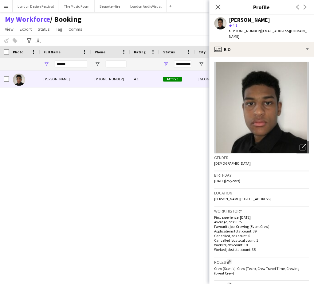
scroll to position [204, 0]
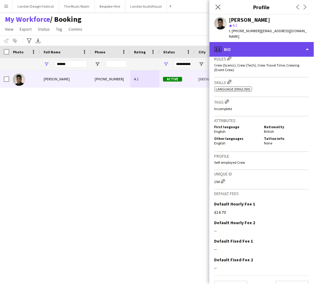
click at [282, 42] on div "profile Bio" at bounding box center [261, 49] width 104 height 15
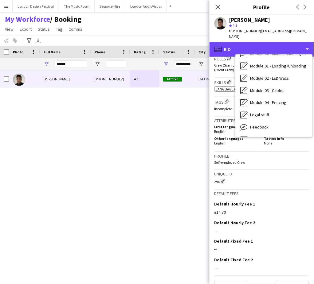
scroll to position [131, 0]
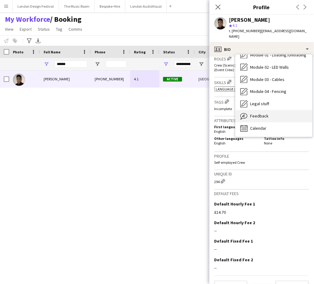
click at [292, 110] on div "Feedback Feedback" at bounding box center [273, 116] width 77 height 12
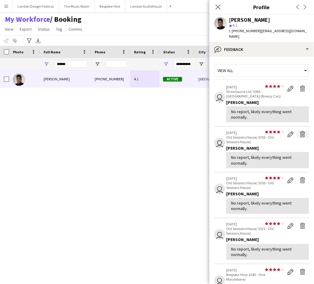
click at [297, 130] on button "Delete feedback" at bounding box center [303, 134] width 12 height 8
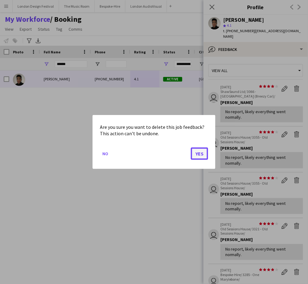
click at [201, 153] on button "Yes" at bounding box center [199, 154] width 17 height 12
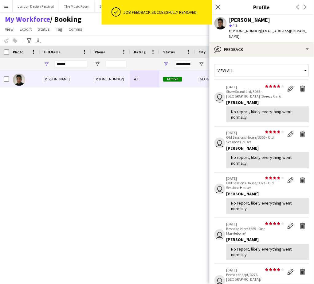
click at [297, 127] on app-crew-profile-feedback-item "user star star star star star star star star star star 20-08-2025 Old Sessions …" at bounding box center [261, 150] width 95 height 46
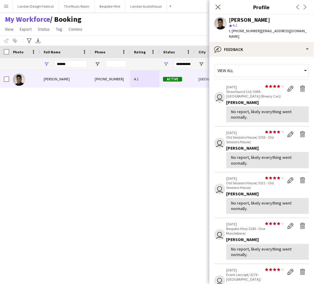
click at [200, 152] on div "Tonney Vincent +447939133030 4.1 Active London 16-04-2025 47 days 18 tonneyoffi…" at bounding box center [146, 169] width 292 height 197
click at [297, 127] on app-crew-profile-feedback-item "user star star star star star star star star star star 20-08-2025 Old Sessions …" at bounding box center [261, 150] width 95 height 46
click at [199, 152] on div "Tonney Vincent +447939133030 4.1 Active London 16-04-2025 47 days 18 tonneyoffi…" at bounding box center [146, 169] width 292 height 197
click at [297, 127] on app-crew-profile-feedback-item "user star star star star star star star star star star 20-08-2025 Old Sessions …" at bounding box center [261, 150] width 95 height 46
click at [199, 154] on div "Tonney Vincent +447939133030 4.1 Active London 16-04-2025 47 days 18 tonneyoffi…" at bounding box center [146, 169] width 292 height 197
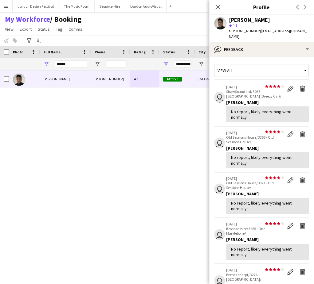
click at [297, 127] on app-crew-profile-feedback-item "user star star star star star star star star star star 20-08-2025 Old Sessions …" at bounding box center [261, 150] width 95 height 46
click at [200, 155] on div "Tonney Vincent +447939133030 4.1 Active London 16-04-2025 47 days 18 tonneyoffi…" at bounding box center [146, 169] width 292 height 197
click at [297, 130] on button "Delete feedback" at bounding box center [303, 134] width 12 height 8
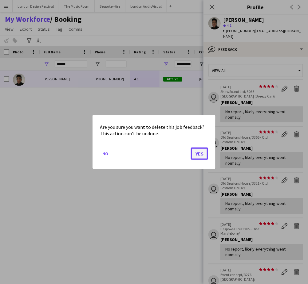
click at [200, 153] on button "Yes" at bounding box center [199, 154] width 17 height 12
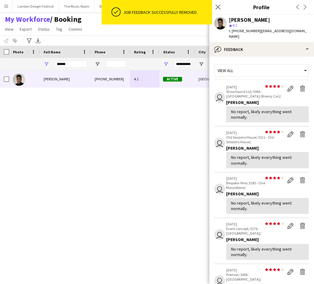
click at [297, 127] on app-crew-profile-feedback-item "user star star star star star star star star star star 20-08-2025 Old Sessions …" at bounding box center [261, 150] width 95 height 46
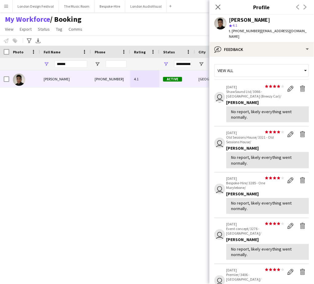
click at [200, 153] on div "Tonney Vincent +447939133030 4.1 Active London 16-04-2025 47 days 18 tonneyoffi…" at bounding box center [146, 169] width 292 height 197
click at [297, 127] on app-crew-profile-feedback-item "user star star star star star star star star star star 20-08-2025 Old Sessions …" at bounding box center [261, 150] width 95 height 46
click at [200, 153] on div "Tonney Vincent +447939133030 4.1 Active London 16-04-2025 47 days 18 tonneyoffi…" at bounding box center [146, 169] width 292 height 197
click at [295, 127] on app-crew-profile-feedback-item "user star star star star star star star star star star 20-08-2025 Old Sessions …" at bounding box center [261, 150] width 95 height 46
click at [200, 152] on div "Tonney Vincent +447939133030 4.1 Active London 16-04-2025 47 days 18 tonneyoffi…" at bounding box center [146, 169] width 292 height 197
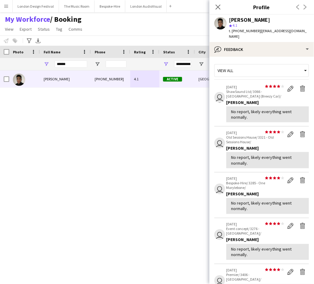
click at [297, 127] on app-crew-profile-feedback-item "user star star star star star star star star star star 20-08-2025 Old Sessions …" at bounding box center [261, 150] width 95 height 46
click at [204, 151] on div "Tonney Vincent +447939133030 4.1 Active London 16-04-2025 47 days 18 tonneyoffi…" at bounding box center [146, 169] width 292 height 197
click at [298, 127] on app-crew-profile-feedback-item "user star star star star star star star star star star 20-08-2025 Old Sessions …" at bounding box center [261, 150] width 95 height 46
click at [201, 153] on div "Tonney Vincent +447939133030 4.1 Active London 16-04-2025 47 days 18 tonneyoffi…" at bounding box center [146, 169] width 292 height 197
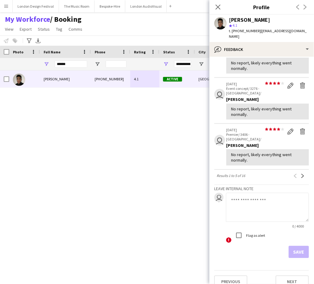
scroll to position [141, 0]
click at [301, 173] on app-icon "Next" at bounding box center [303, 175] width 4 height 4
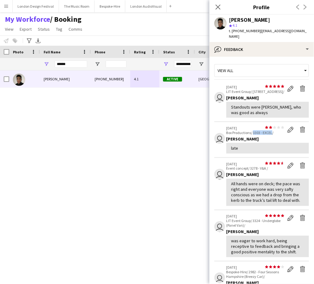
drag, startPoint x: 254, startPoint y: 131, endPoint x: 272, endPoint y: 133, distance: 18.5
click at [272, 133] on p "Box Productions/ 3303 - EXCEL/" at bounding box center [255, 132] width 58 height 5
copy p "3303 - EXCEL"
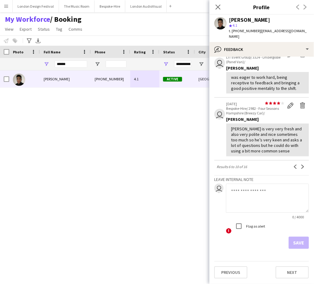
click at [259, 193] on textarea at bounding box center [267, 198] width 83 height 29
paste textarea "**********"
type textarea "**********"
click at [291, 244] on button "Save" at bounding box center [299, 243] width 20 height 12
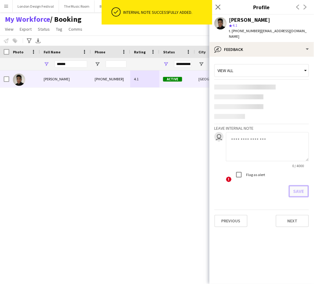
scroll to position [0, 0]
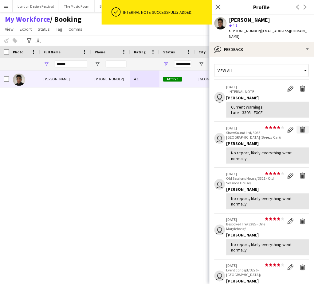
click at [300, 127] on app-icon "Delete feedback" at bounding box center [303, 130] width 6 height 6
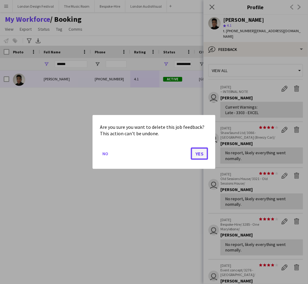
click at [195, 155] on button "Yes" at bounding box center [199, 154] width 17 height 12
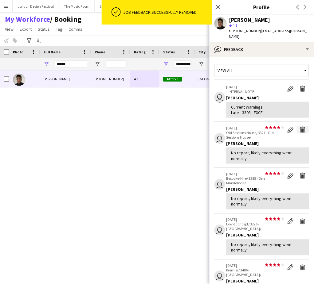
click at [300, 127] on app-icon "Delete feedback" at bounding box center [303, 130] width 6 height 6
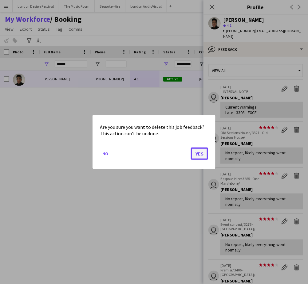
click at [203, 156] on button "Yes" at bounding box center [199, 154] width 17 height 12
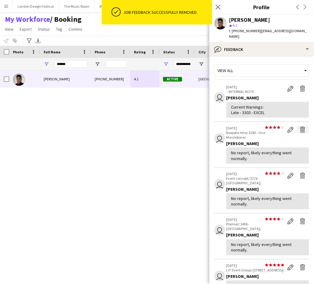
click at [300, 127] on app-icon "Delete feedback" at bounding box center [303, 130] width 6 height 6
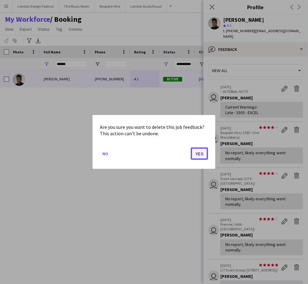
click at [201, 154] on button "Yes" at bounding box center [199, 154] width 17 height 12
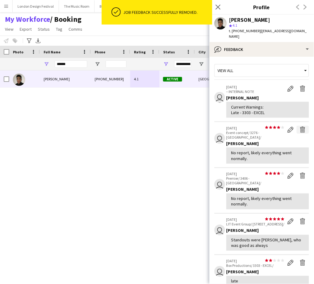
click at [300, 127] on app-icon "Delete feedback" at bounding box center [303, 130] width 6 height 6
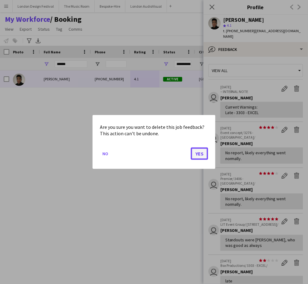
click at [199, 156] on button "Yes" at bounding box center [199, 154] width 17 height 12
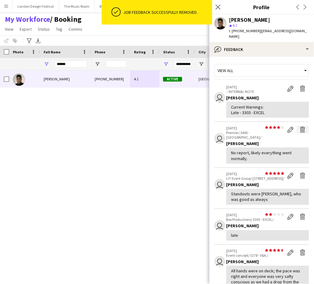
click at [300, 127] on app-icon "Delete feedback" at bounding box center [303, 130] width 6 height 6
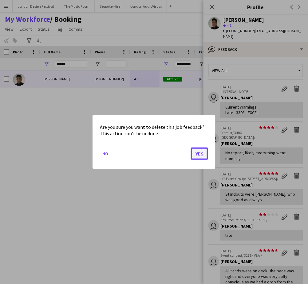
click at [200, 152] on button "Yes" at bounding box center [199, 154] width 17 height 12
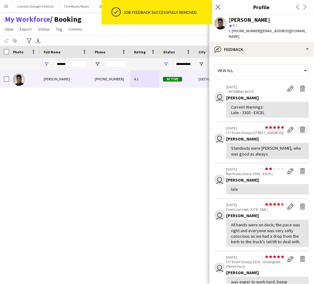
click at [300, 127] on app-icon "Delete feedback" at bounding box center [303, 130] width 6 height 6
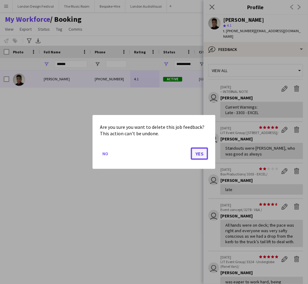
click at [205, 154] on button "Yes" at bounding box center [199, 154] width 17 height 12
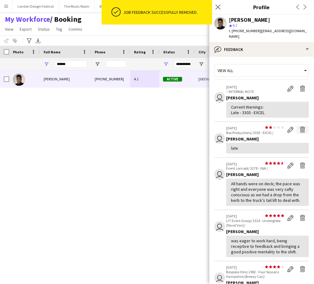
click at [300, 127] on app-icon "Delete feedback" at bounding box center [303, 130] width 6 height 6
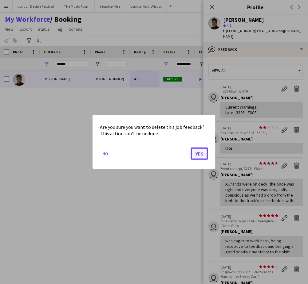
click at [205, 151] on button "Yes" at bounding box center [199, 154] width 17 height 12
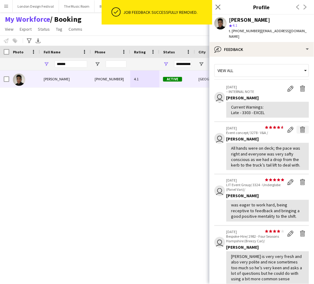
click at [300, 127] on app-icon "Delete feedback" at bounding box center [303, 130] width 6 height 6
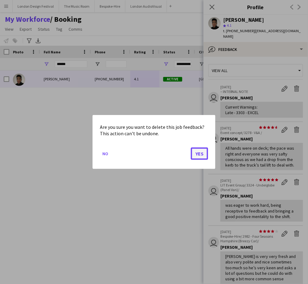
click at [200, 154] on button "Yes" at bounding box center [199, 154] width 17 height 12
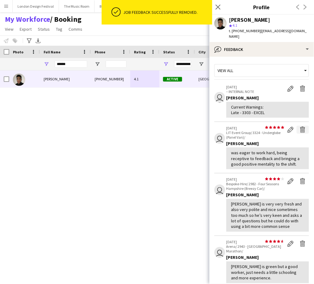
click at [300, 127] on app-icon "Delete feedback" at bounding box center [303, 130] width 6 height 6
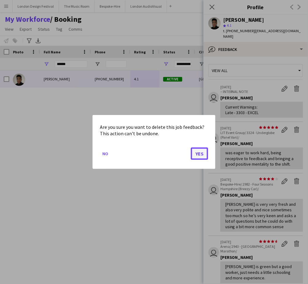
click at [198, 151] on button "Yes" at bounding box center [199, 154] width 17 height 12
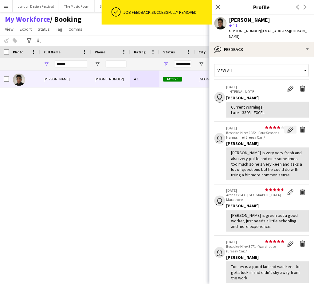
click at [287, 127] on app-icon "Edit feedback" at bounding box center [290, 130] width 6 height 6
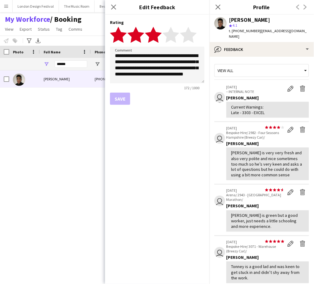
click at [155, 34] on polygon at bounding box center [153, 35] width 17 height 16
click at [155, 66] on textarea "**********" at bounding box center [157, 65] width 95 height 37
type textarea "**********"
click at [124, 100] on button "Save" at bounding box center [120, 99] width 20 height 12
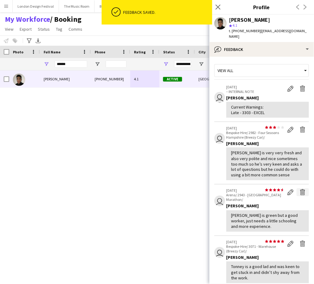
click at [300, 189] on app-icon "Delete feedback" at bounding box center [303, 192] width 6 height 6
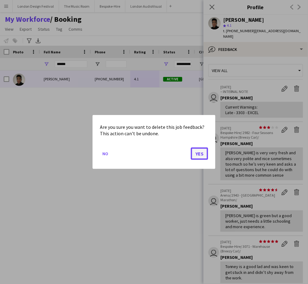
click at [202, 154] on button "Yes" at bounding box center [199, 154] width 17 height 12
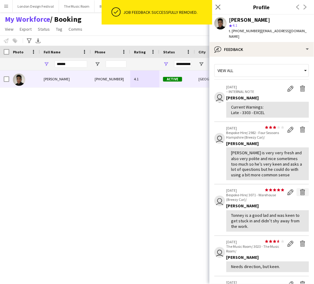
click at [300, 189] on app-icon "Delete feedback" at bounding box center [303, 192] width 6 height 6
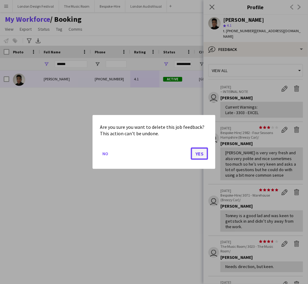
click at [200, 155] on button "Yes" at bounding box center [199, 154] width 17 height 12
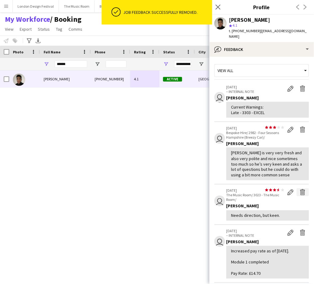
click at [297, 189] on button "Delete feedback" at bounding box center [303, 193] width 12 height 8
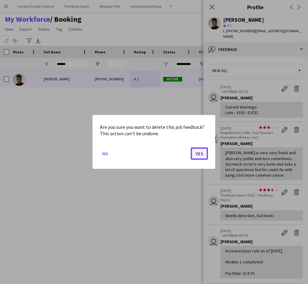
click at [197, 151] on button "Yes" at bounding box center [199, 154] width 17 height 12
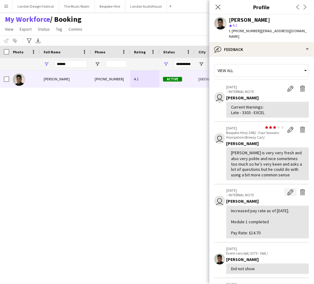
click at [287, 189] on app-icon "Edit internal note" at bounding box center [290, 192] width 6 height 6
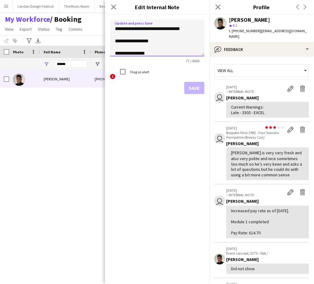
click at [115, 53] on textarea "**********" at bounding box center [157, 38] width 95 height 37
type textarea "**********"
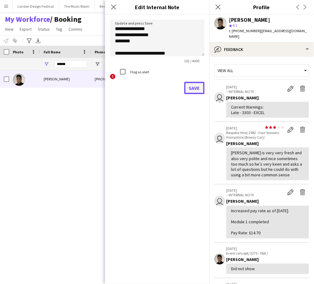
click at [195, 88] on button "Save" at bounding box center [194, 88] width 20 height 12
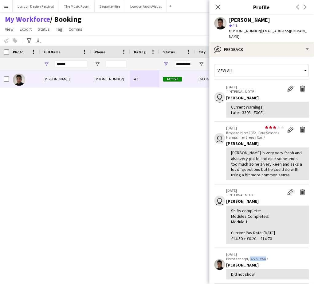
drag, startPoint x: 251, startPoint y: 252, endPoint x: 266, endPoint y: 255, distance: 15.2
click at [266, 257] on p "Event concept/ 3275 - V&A /" at bounding box center [267, 259] width 83 height 5
copy p "3275 - V&A"
click at [287, 86] on app-icon "Edit internal note" at bounding box center [290, 89] width 6 height 6
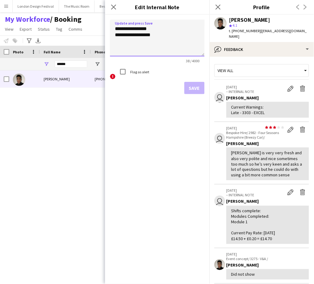
click at [179, 38] on textarea "**********" at bounding box center [157, 38] width 95 height 37
paste textarea "**********"
type textarea "**********"
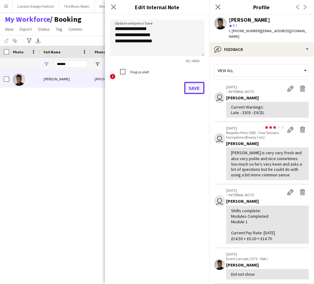
click at [190, 85] on button "Save" at bounding box center [194, 88] width 20 height 12
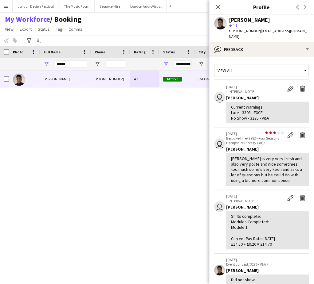
scroll to position [169, 0]
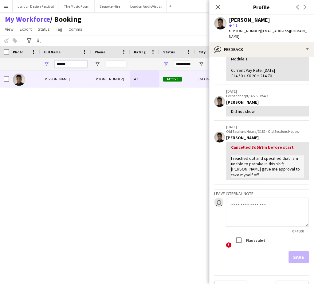
click at [78, 65] on input "******" at bounding box center [71, 63] width 33 height 7
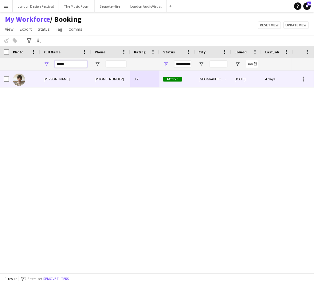
type input "*****"
click at [129, 77] on div "+447354474321" at bounding box center [110, 79] width 39 height 17
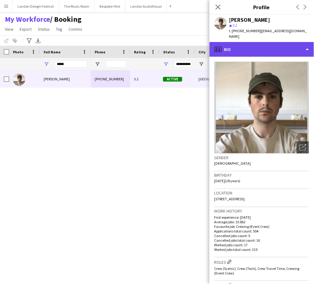
click at [251, 42] on div "profile Bio" at bounding box center [261, 49] width 104 height 15
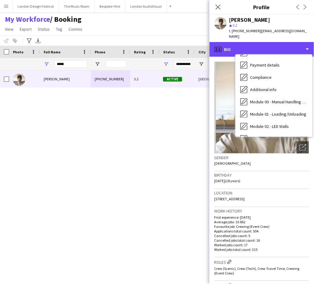
scroll to position [131, 0]
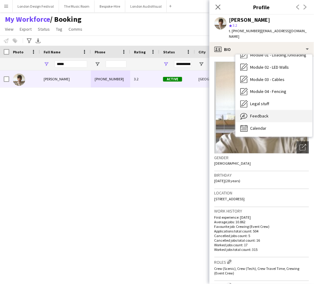
click at [287, 110] on div "Feedback Feedback" at bounding box center [273, 116] width 77 height 12
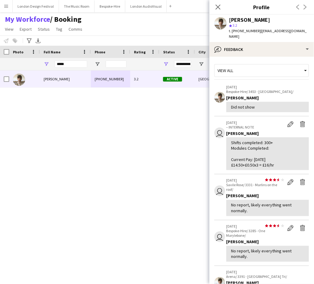
scroll to position [150, 0]
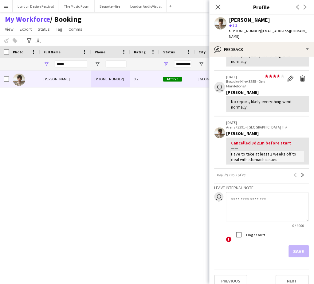
click at [266, 193] on textarea at bounding box center [267, 207] width 83 height 29
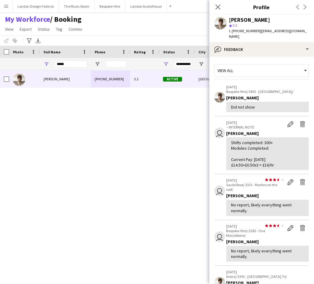
type textarea "**********"
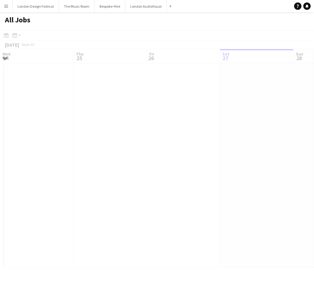
scroll to position [0, 146]
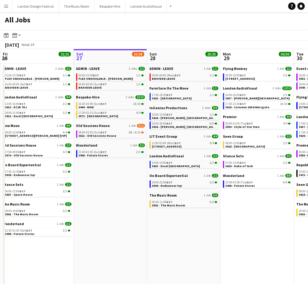
click at [7, 4] on app-icon "Menu" at bounding box center [6, 6] width 5 height 5
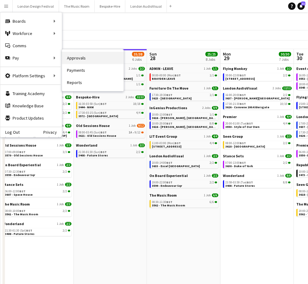
click at [72, 61] on link "Approvals" at bounding box center [92, 58] width 61 height 12
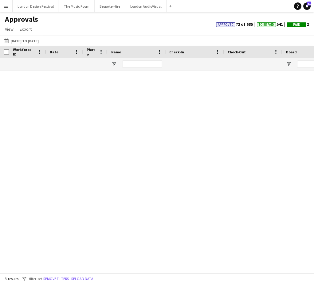
type input "****"
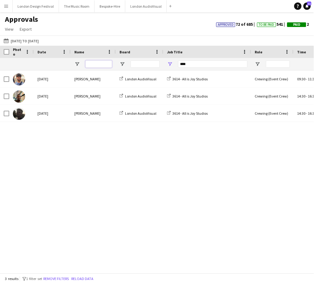
click at [99, 63] on input "Name Filter Input" at bounding box center [98, 63] width 27 height 7
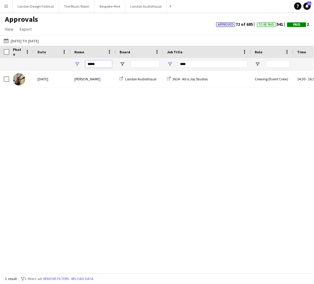
type input "*****"
click at [199, 63] on input "****" at bounding box center [212, 63] width 69 height 7
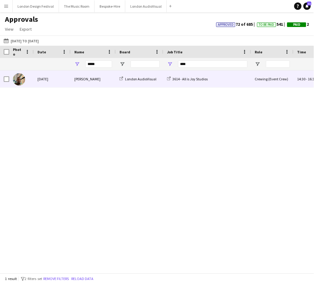
click at [243, 83] on div "3614 - All is Joy Studios" at bounding box center [207, 79] width 88 height 17
click at [230, 79] on div "3614 - All is Joy Studios" at bounding box center [207, 79] width 88 height 17
click at [276, 78] on div "Crewing (Event Crew)" at bounding box center [272, 79] width 42 height 17
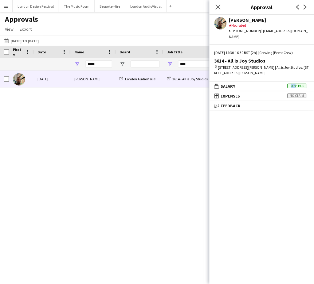
click at [276, 84] on mat-panel-title "wallet Salary To be paid" at bounding box center [260, 87] width 102 height 6
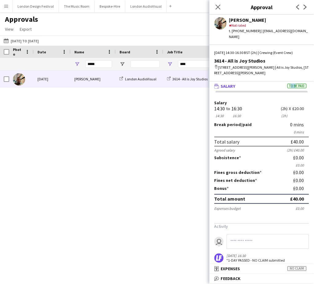
click at [276, 84] on mat-panel-title "wallet Salary To be paid" at bounding box center [260, 87] width 102 height 6
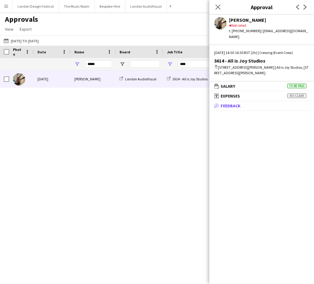
click at [255, 103] on mat-panel-title "bubble-pencil Feedback" at bounding box center [260, 106] width 102 height 6
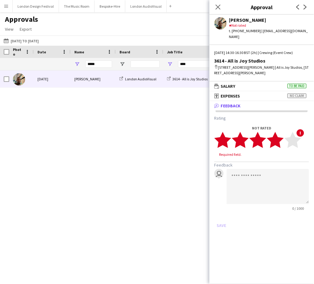
click at [279, 134] on polygon at bounding box center [275, 140] width 17 height 16
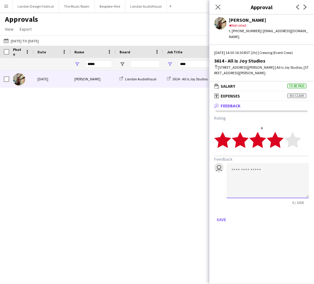
click at [262, 175] on textarea at bounding box center [268, 180] width 82 height 35
type textarea "******"
click at [220, 215] on button "Save" at bounding box center [221, 220] width 14 height 10
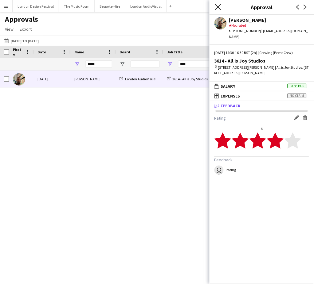
click at [217, 7] on icon "Close pop-in" at bounding box center [218, 7] width 6 height 6
